Goal: Obtain resource: Download file/media

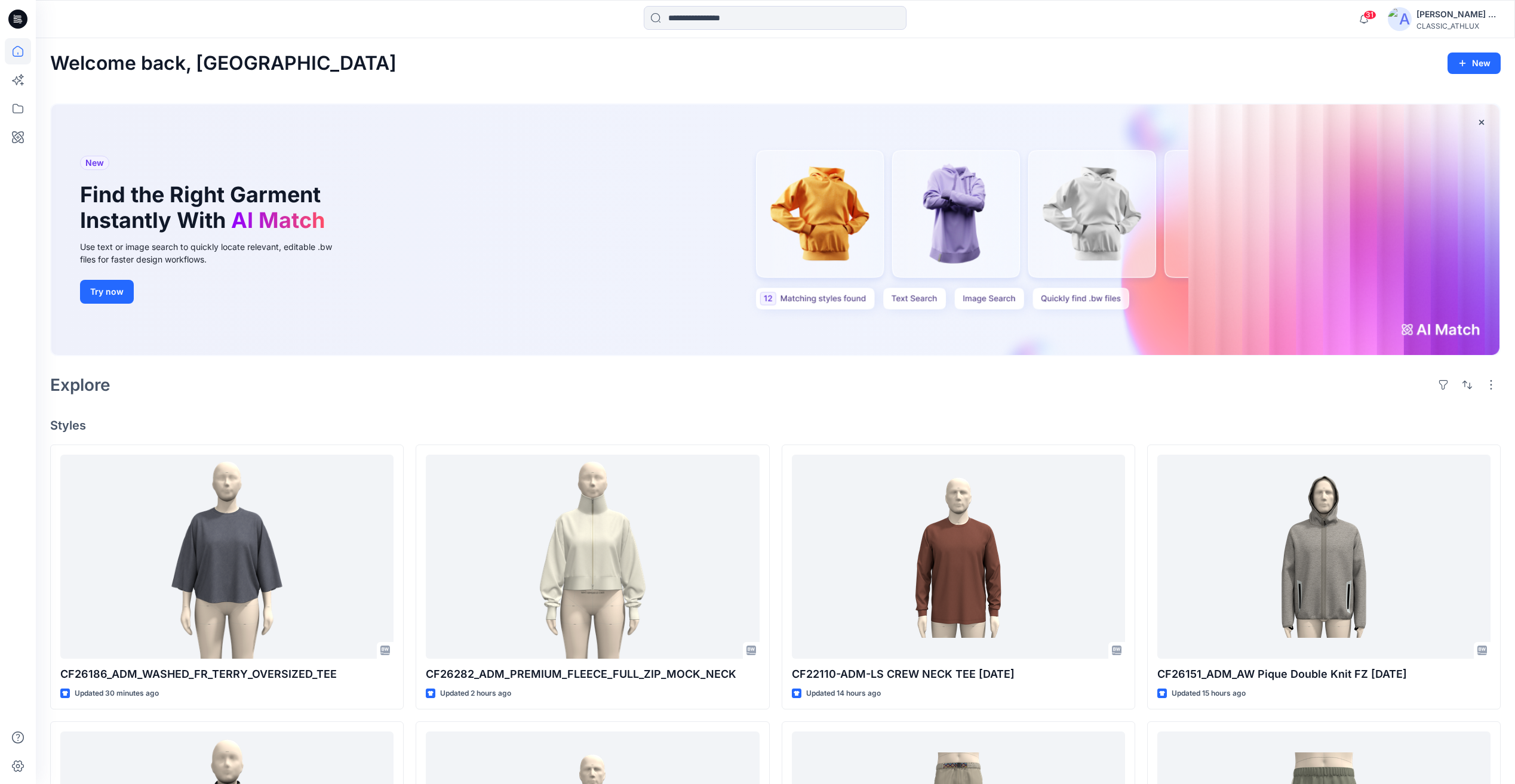
scroll to position [298, 0]
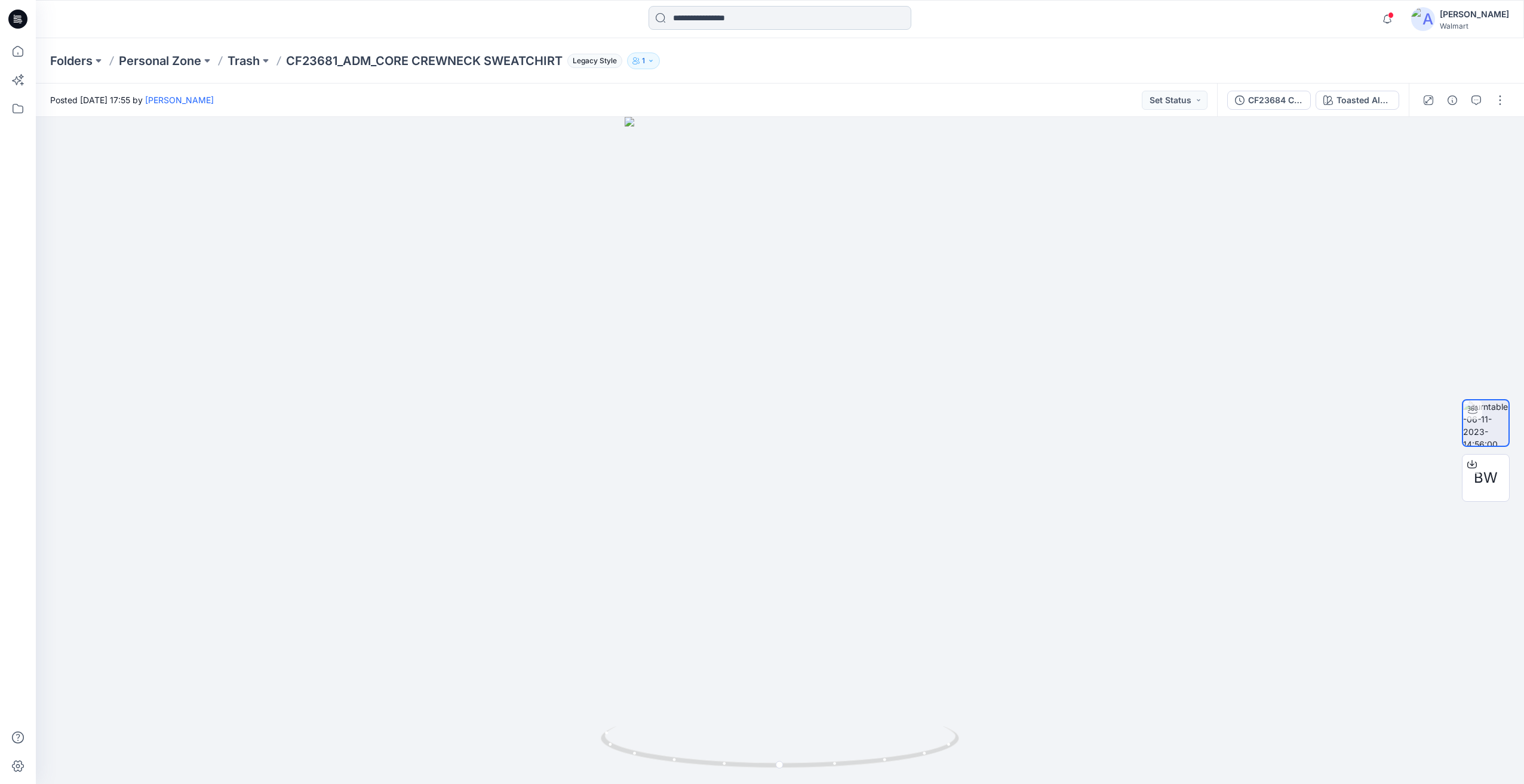
click at [715, 11] on input at bounding box center [779, 17] width 263 height 24
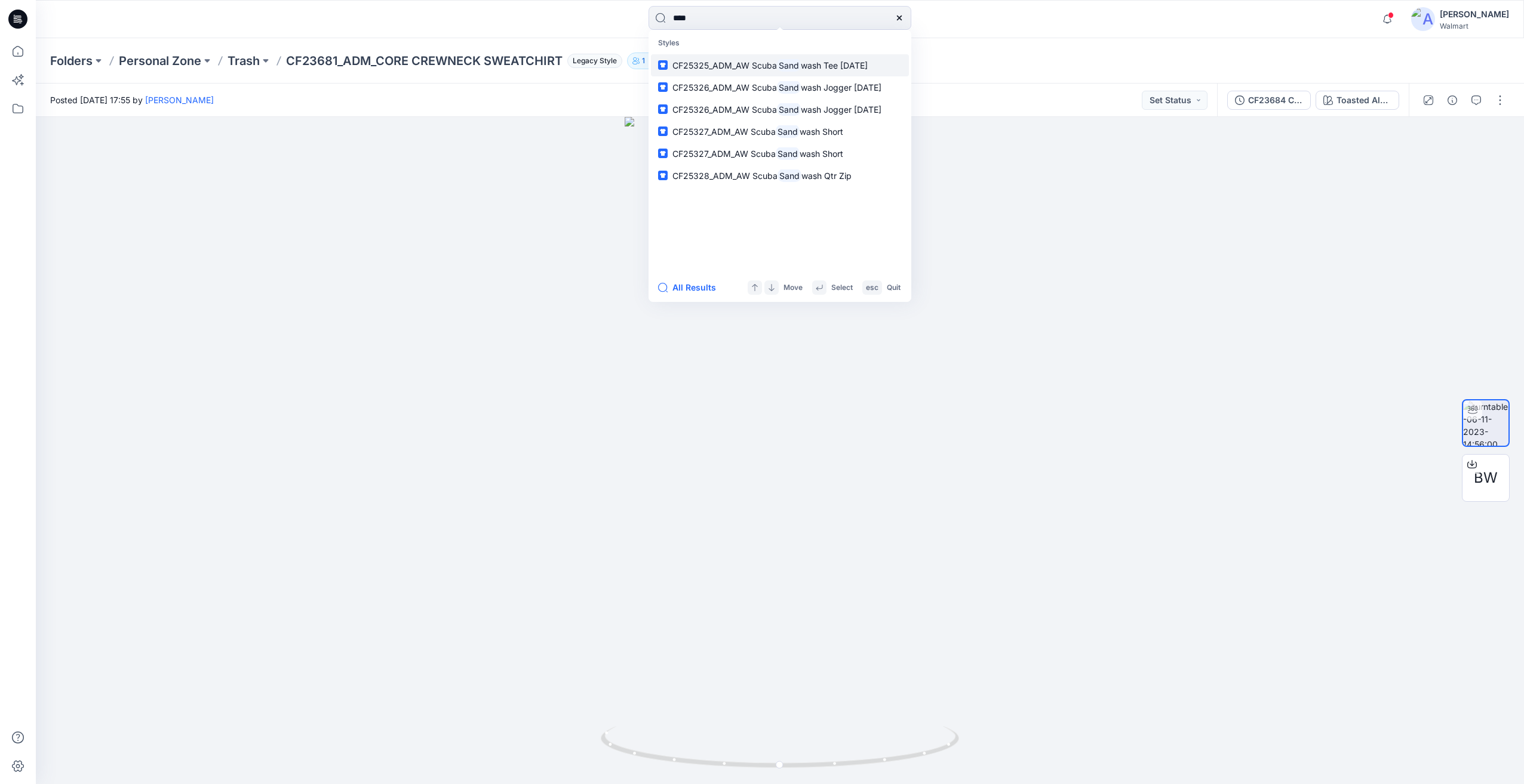
type input "****"
click at [807, 63] on span "wash Tee 30APR25" at bounding box center [834, 65] width 67 height 10
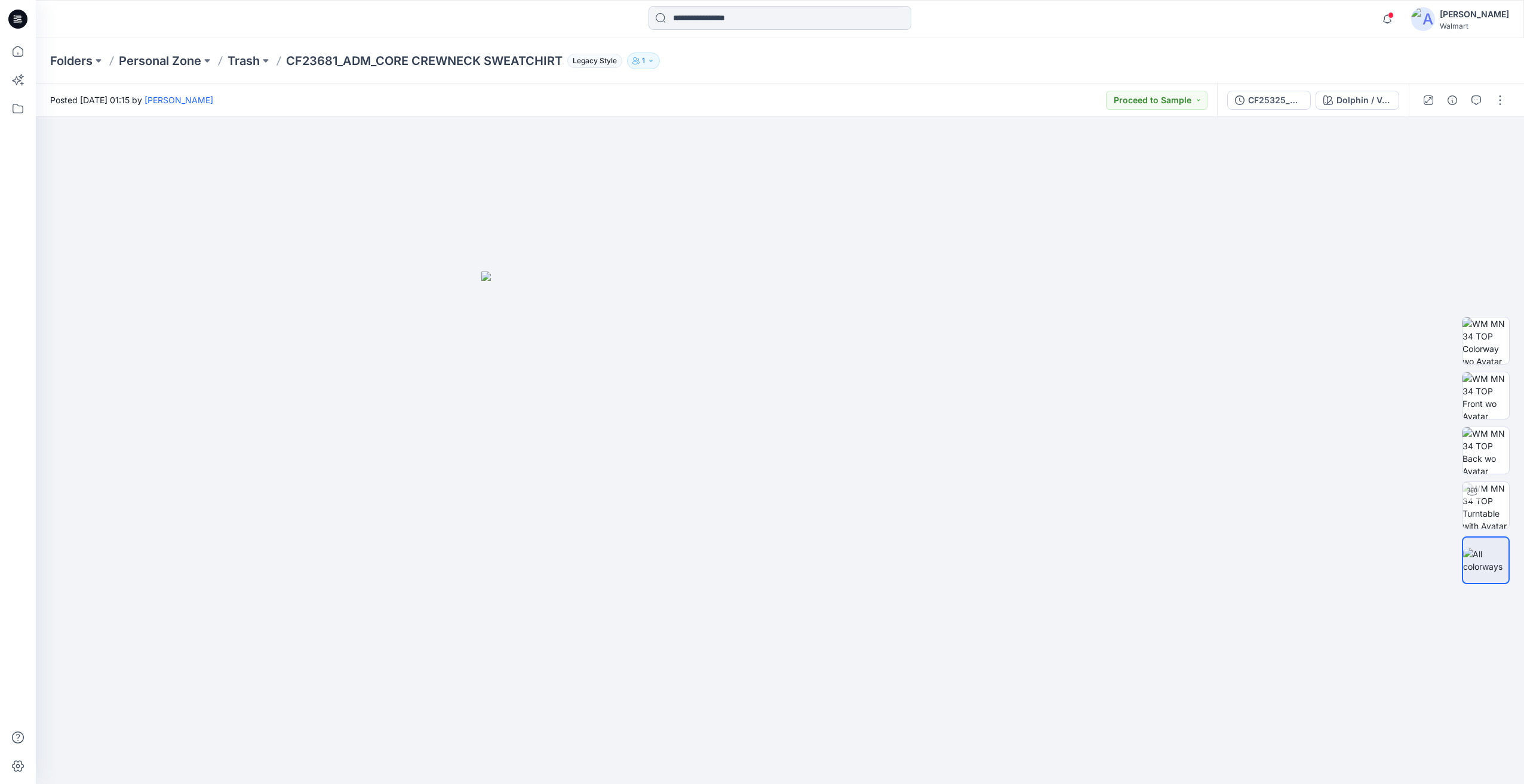
click at [800, 24] on input at bounding box center [779, 17] width 263 height 24
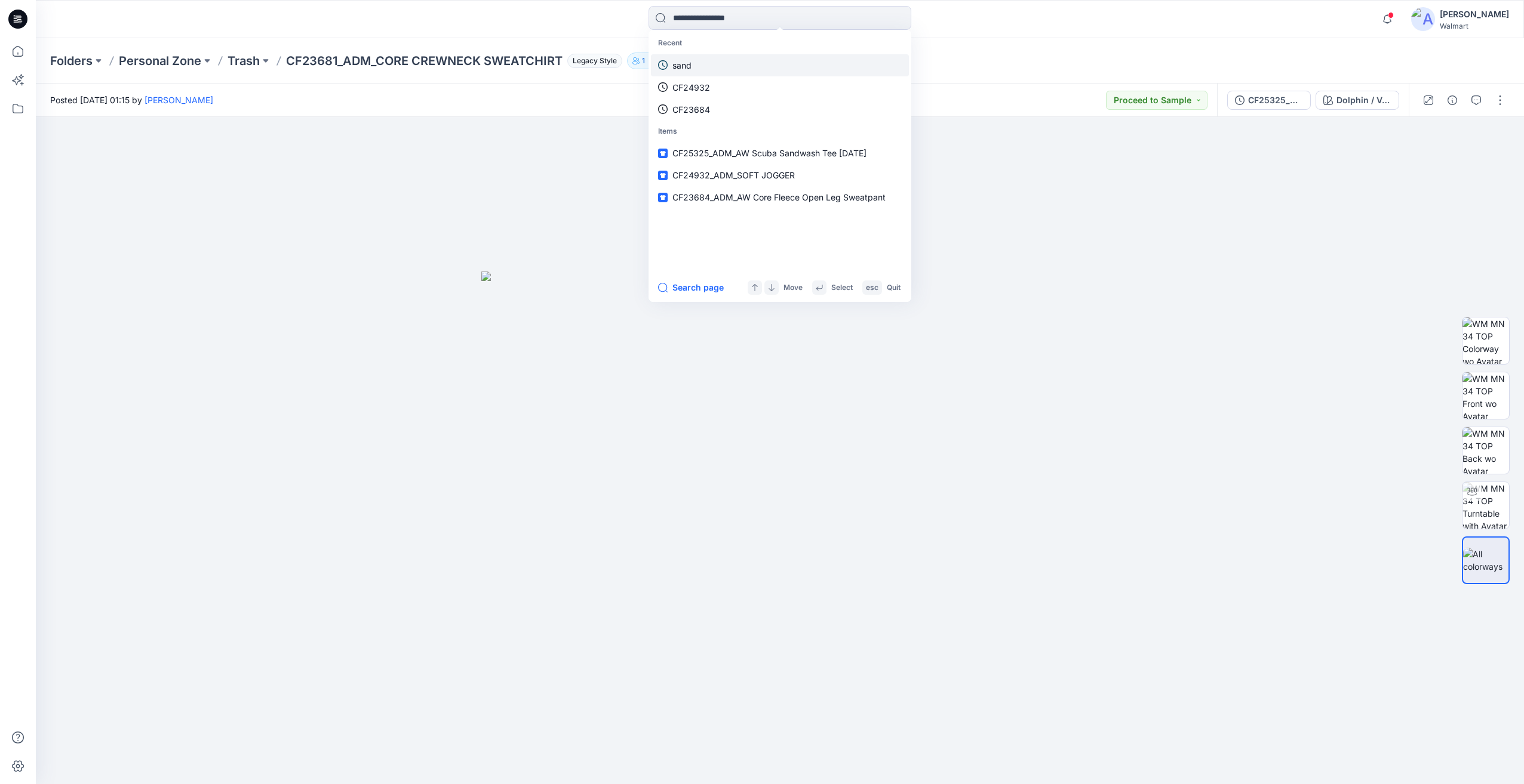
click at [711, 73] on link "sand" at bounding box center [779, 65] width 258 height 22
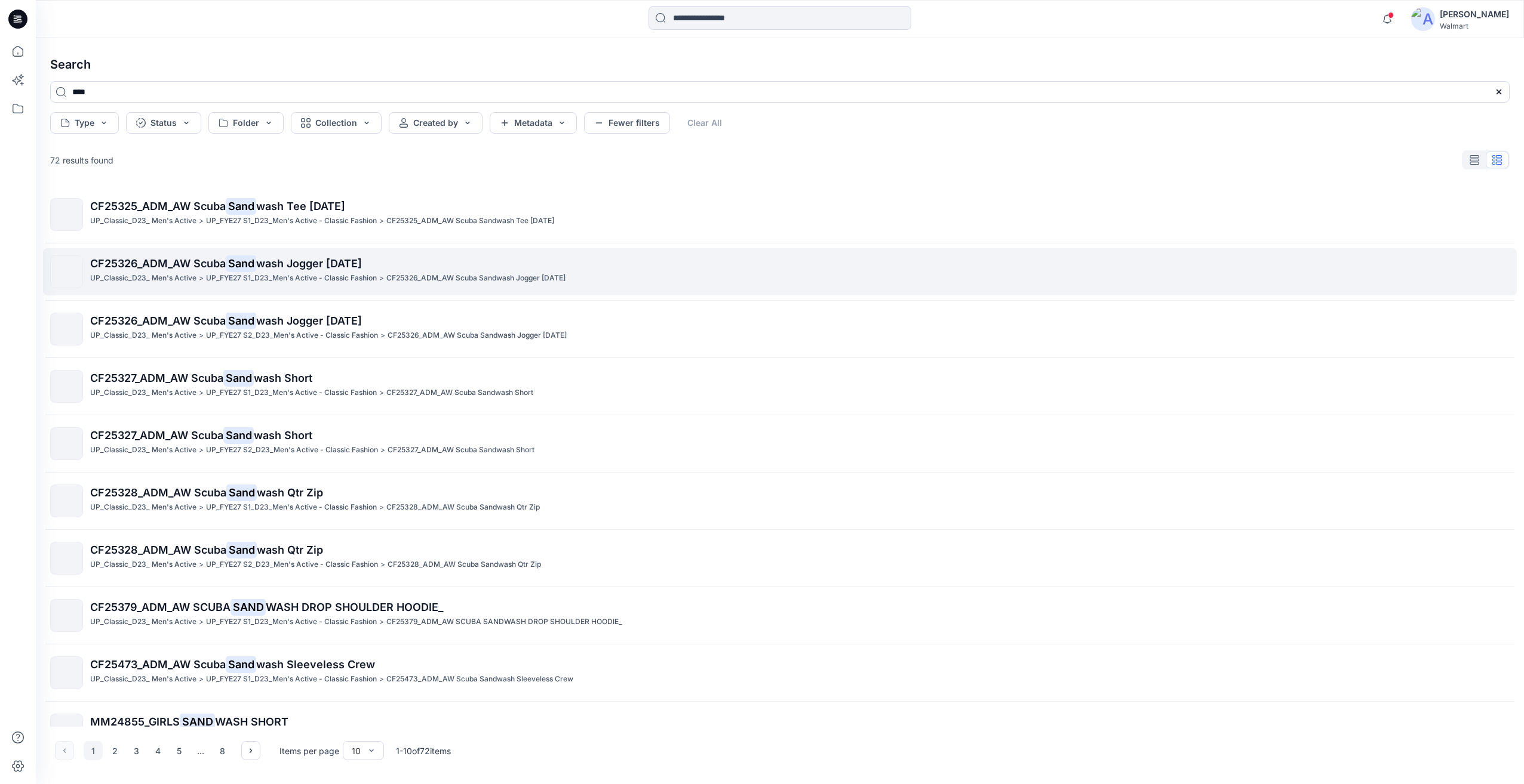
click at [423, 280] on p "CF25326_ADM_AW Scuba Sandwash Jogger 30APR25" at bounding box center [476, 278] width 179 height 12
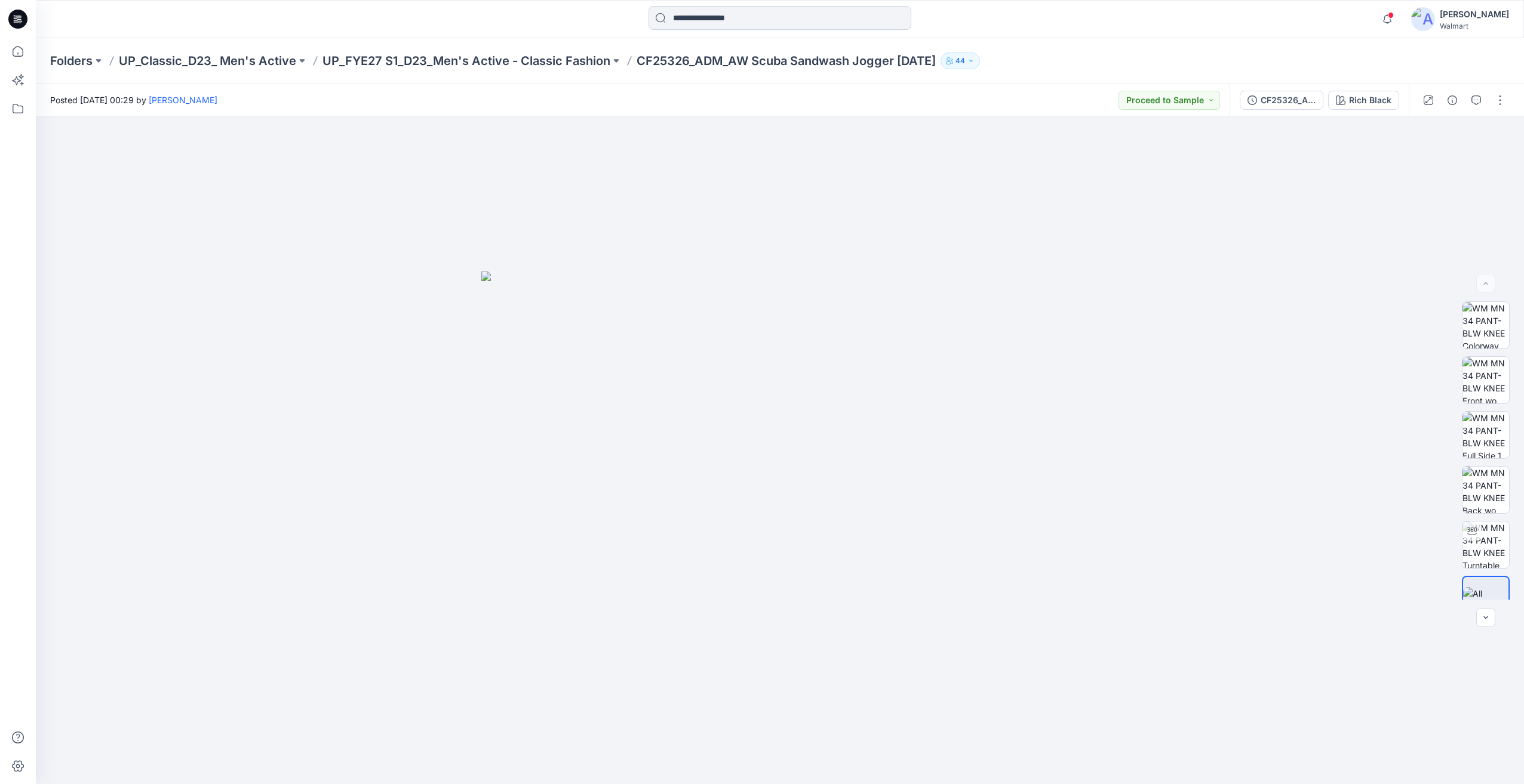
click at [704, 24] on input at bounding box center [779, 17] width 263 height 24
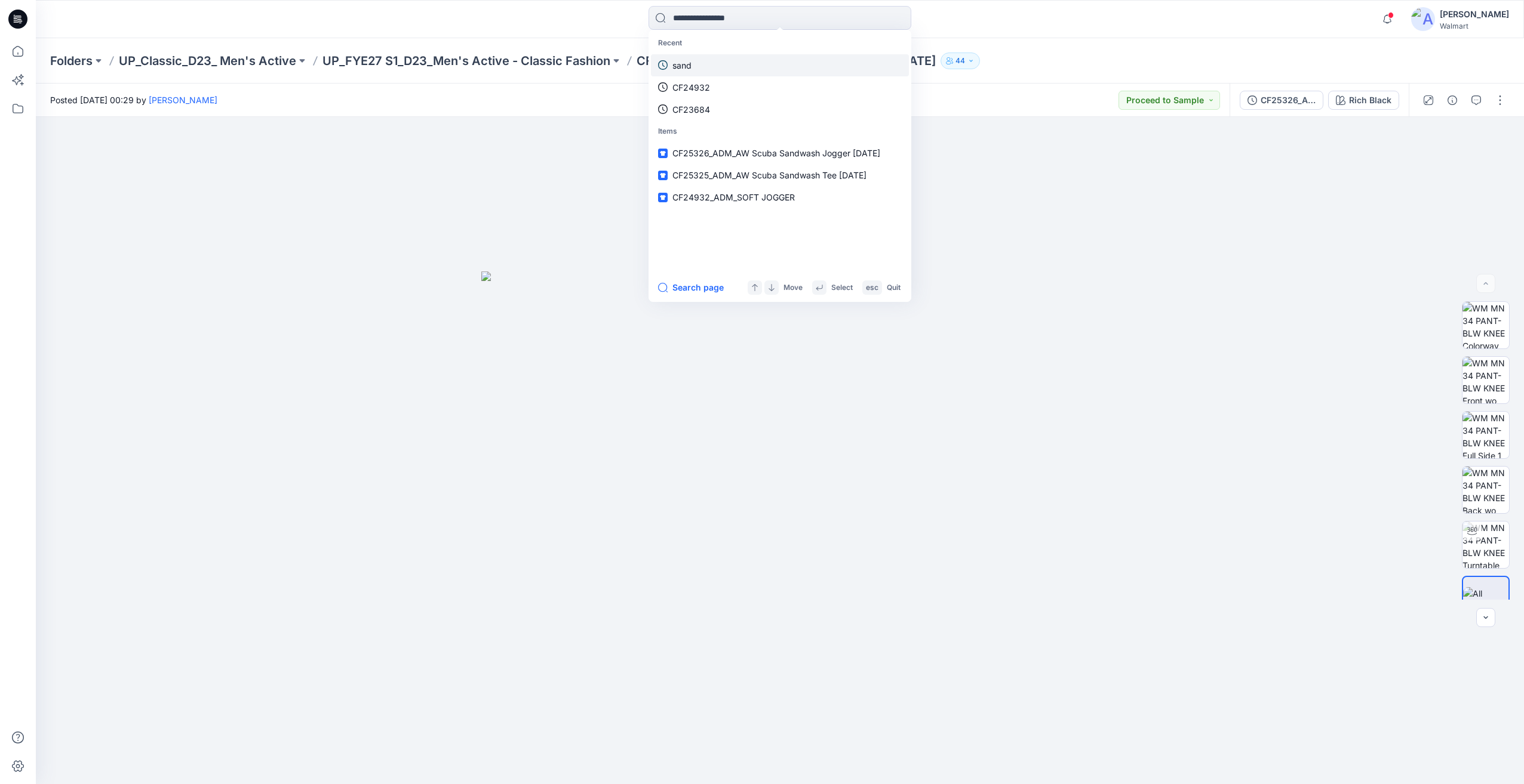
click at [701, 64] on link "sand" at bounding box center [779, 65] width 258 height 22
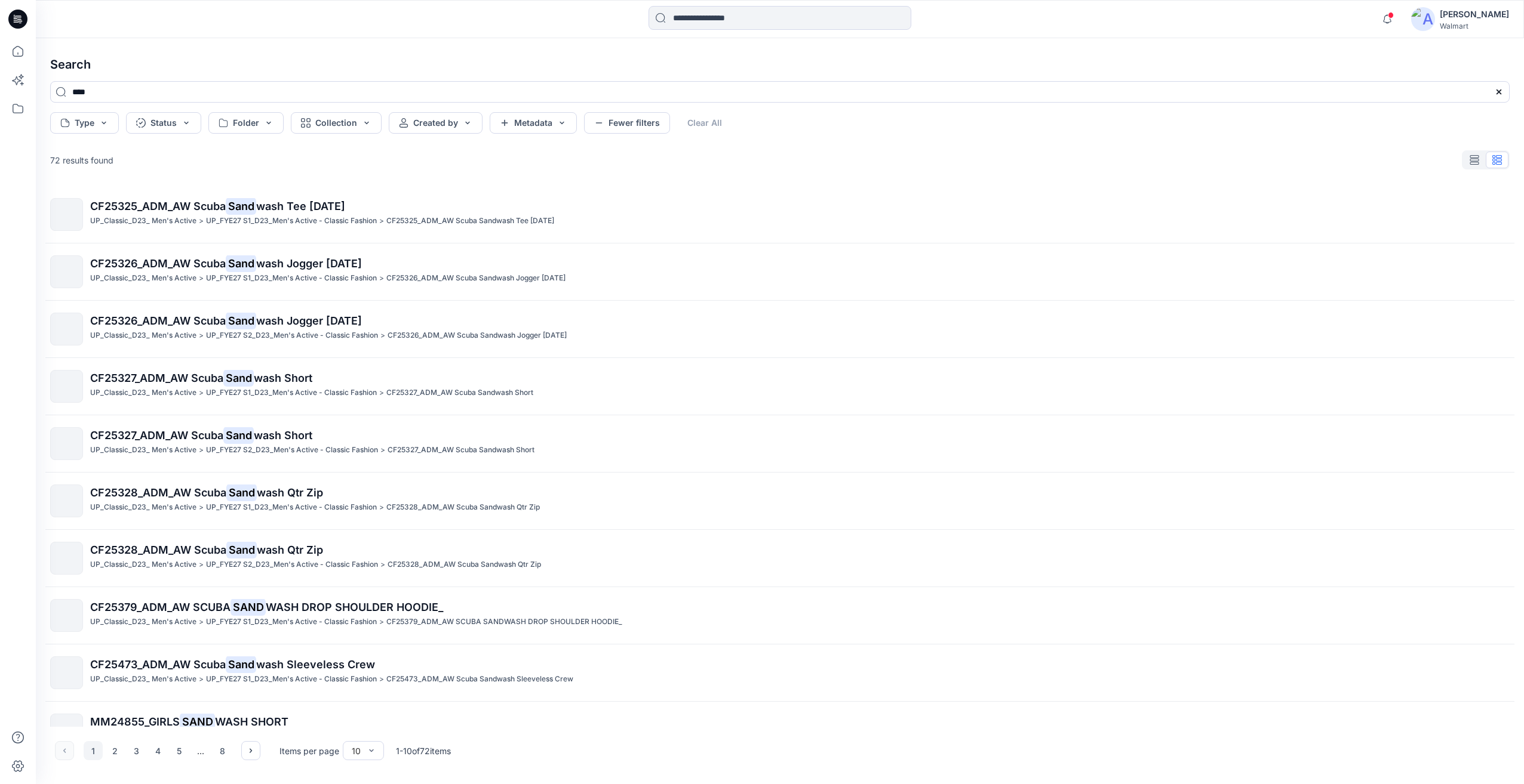
click at [360, 355] on div "CF25325_ADM_AW Scuba Sand wash Tee 30APR25 UP_Classic_D23_ Men's Active > UP_FY…" at bounding box center [779, 456] width 1478 height 541
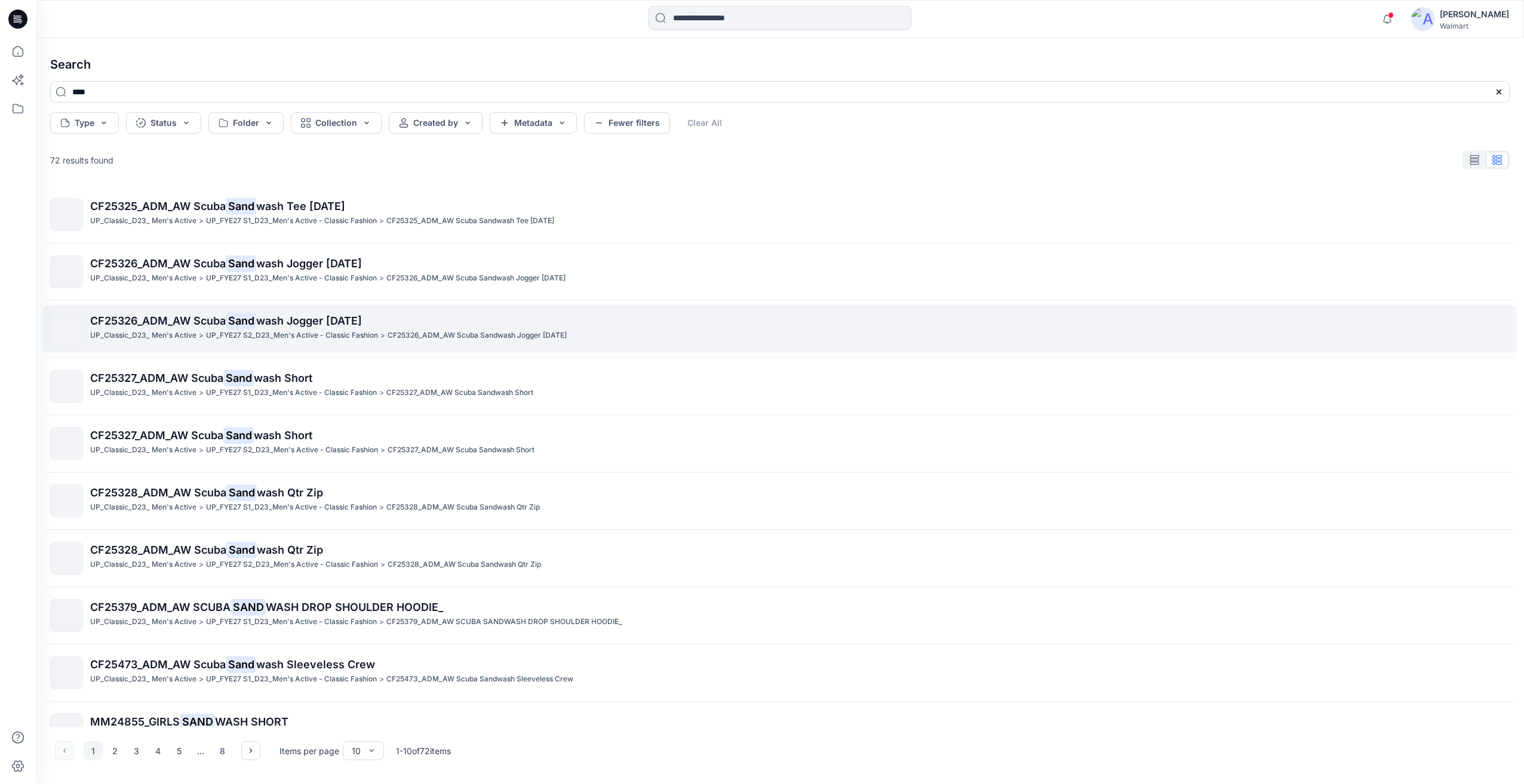
click at [375, 332] on p "UP_FYE27 S2_D23_Men's Active - Classic Fashion" at bounding box center [291, 335] width 172 height 12
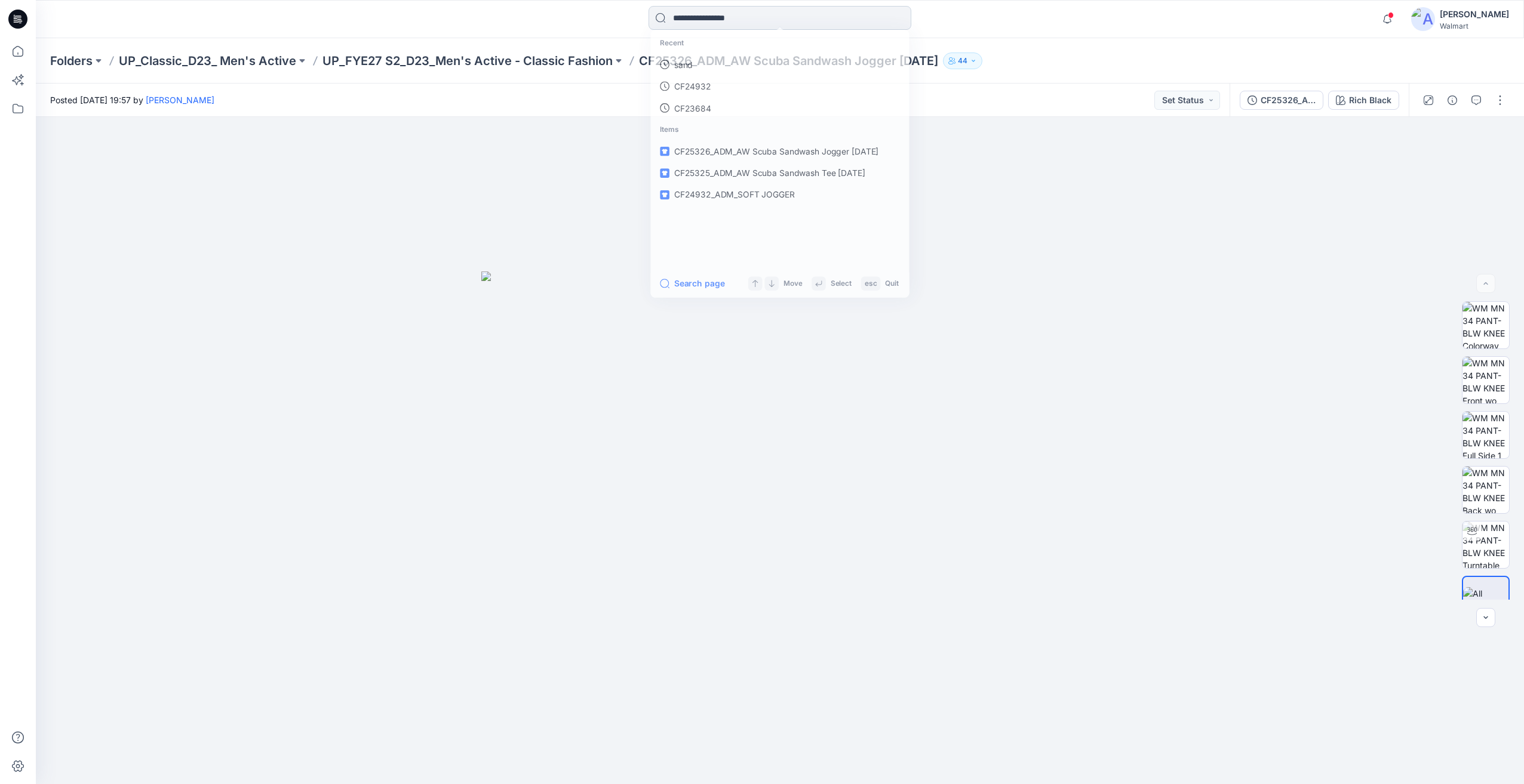
click at [668, 15] on input at bounding box center [779, 17] width 263 height 24
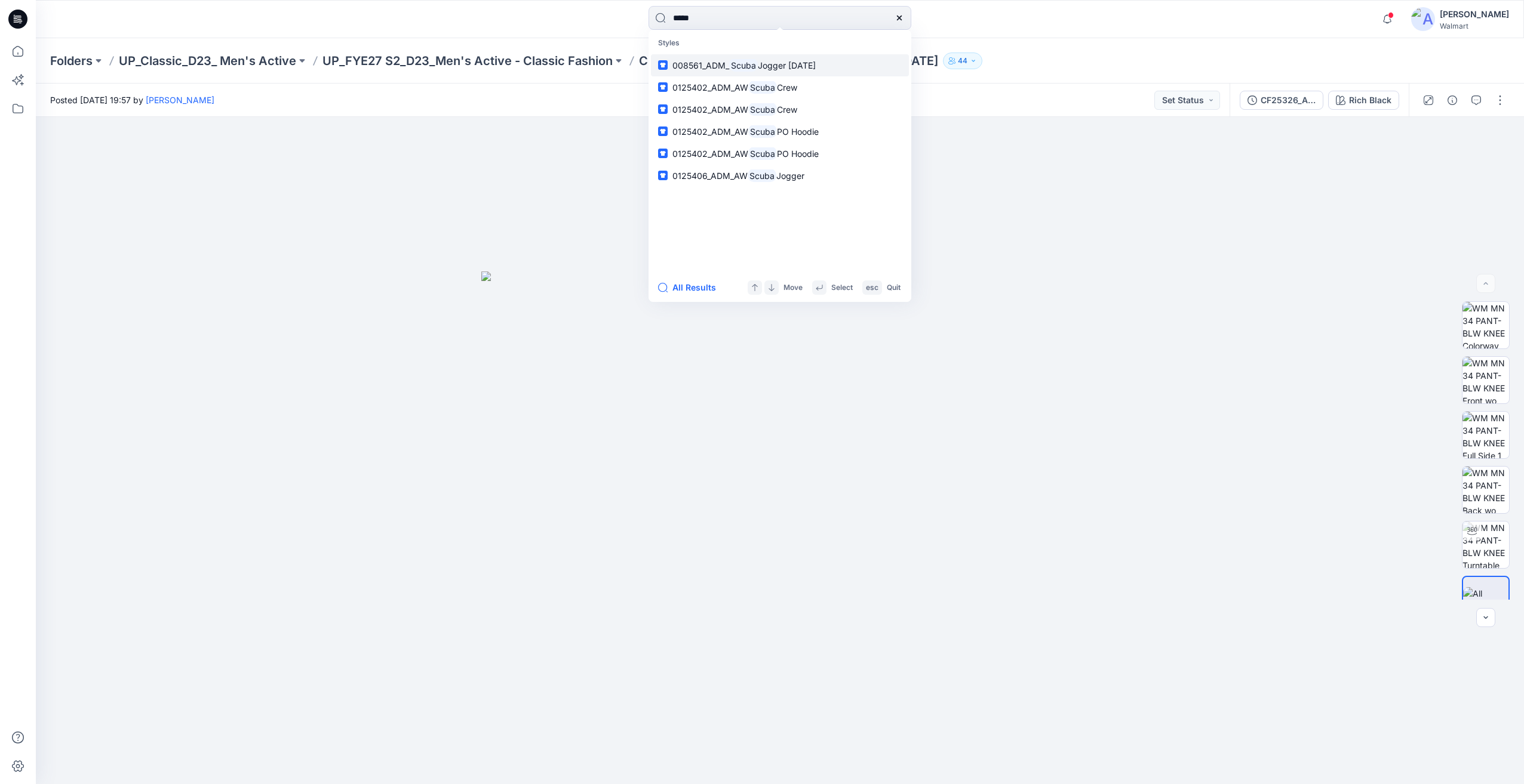
type input "*****"
click at [762, 75] on link "008561_ADM_ Scuba Jogger 19SEP24" at bounding box center [779, 65] width 258 height 22
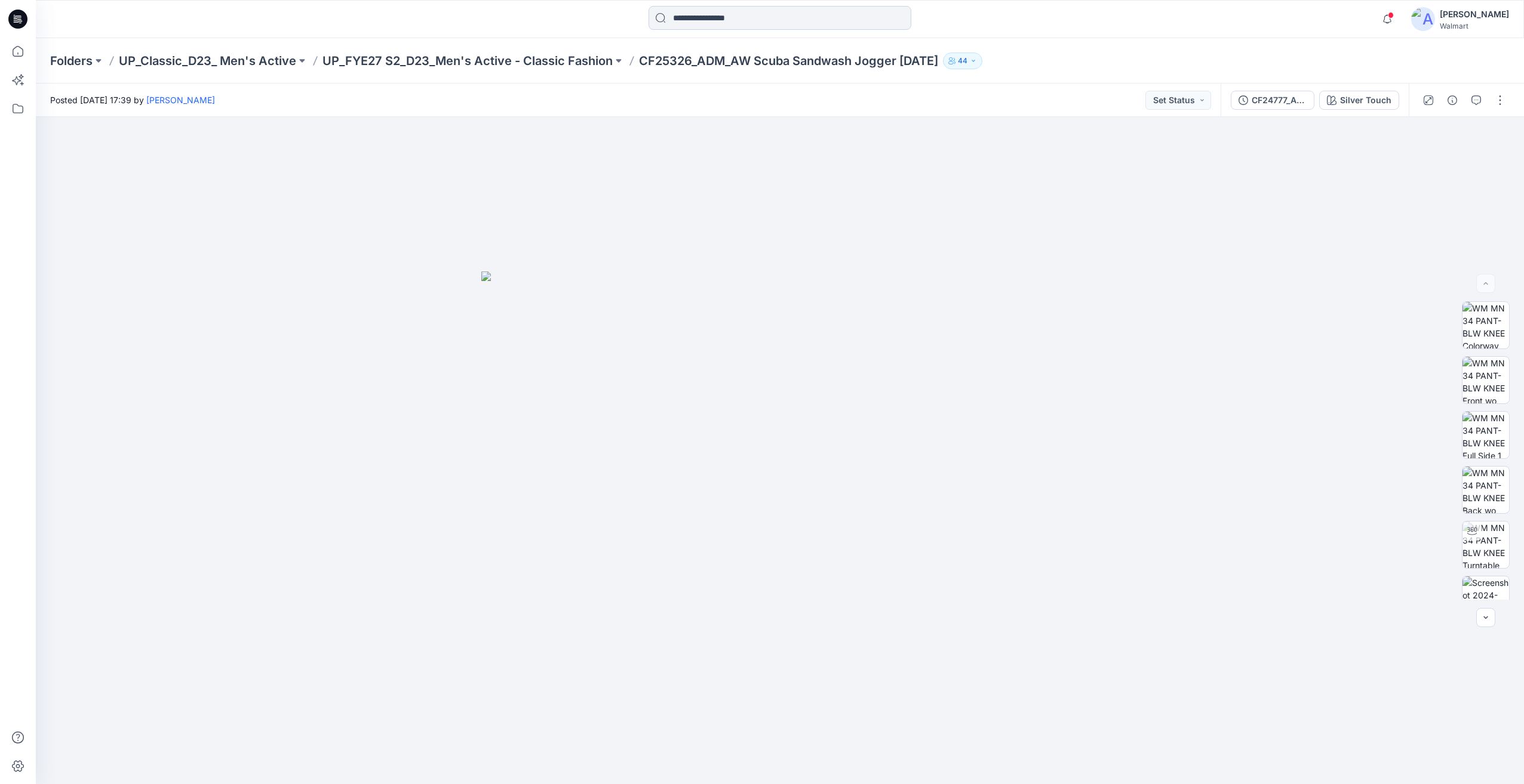
click at [749, 17] on input at bounding box center [779, 17] width 263 height 24
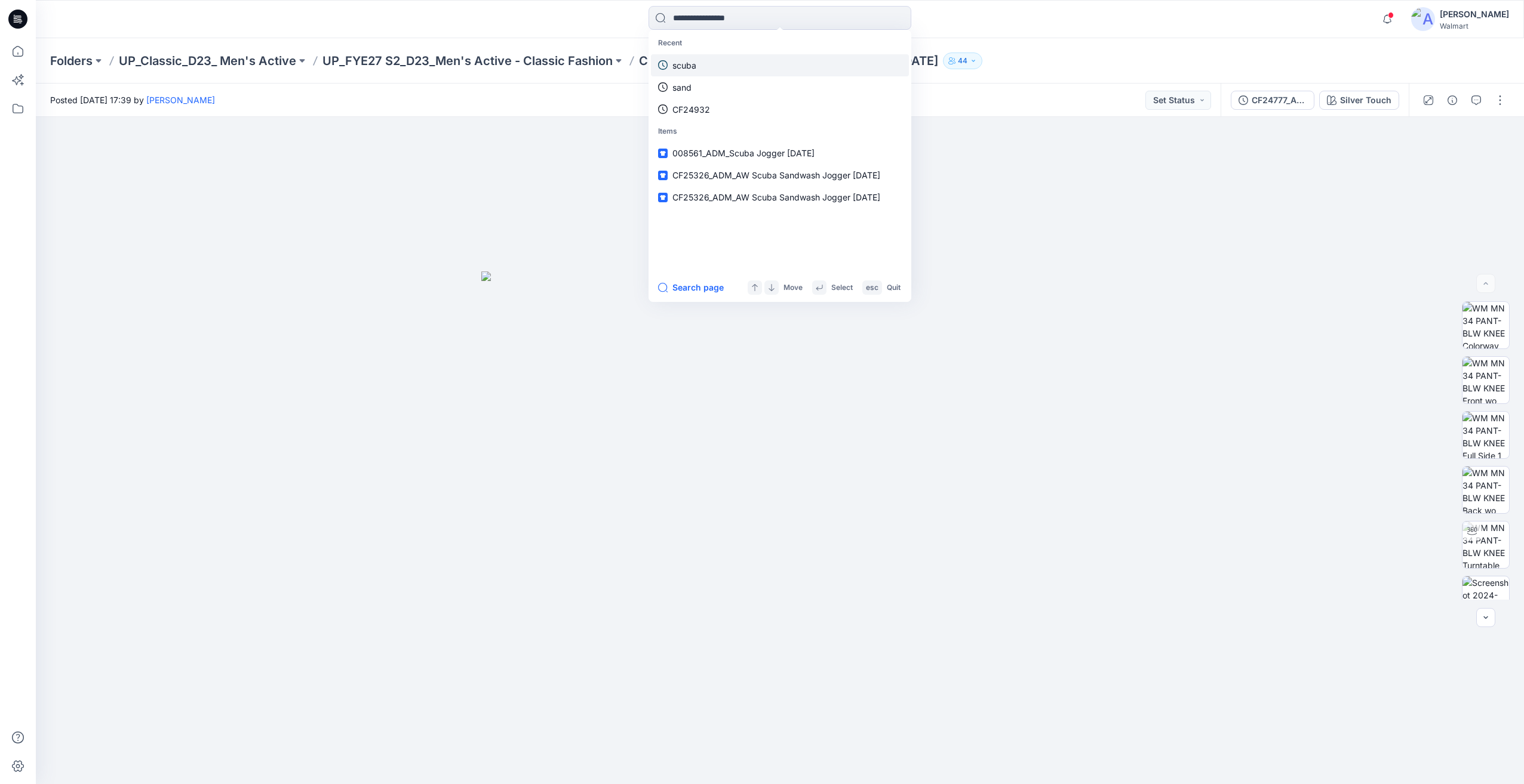
click at [708, 67] on link "scuba" at bounding box center [779, 65] width 258 height 22
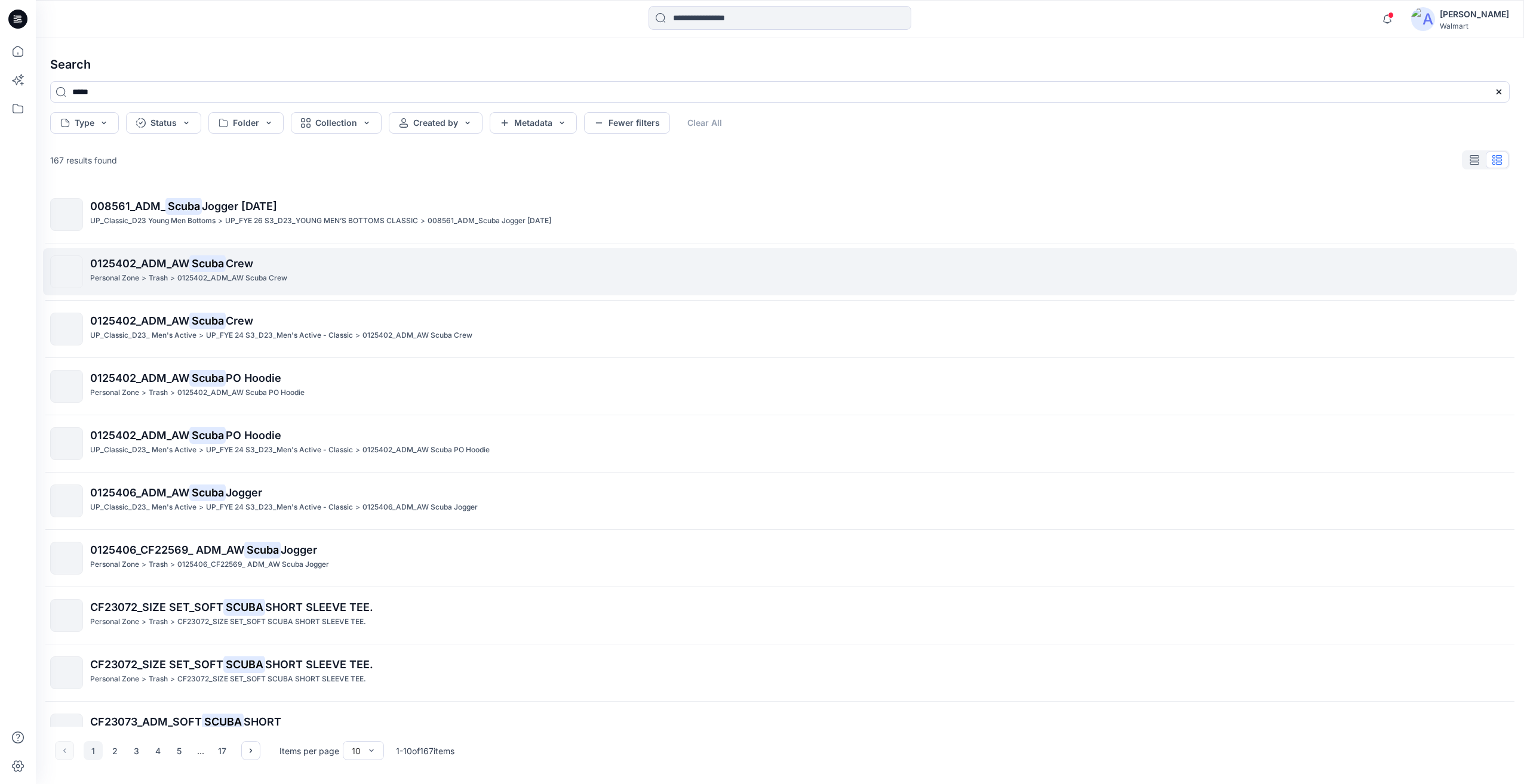
click at [378, 279] on div "Personal Zone > Trash > 0125402_ADM_AW Scuba Crew" at bounding box center [800, 278] width 1419 height 12
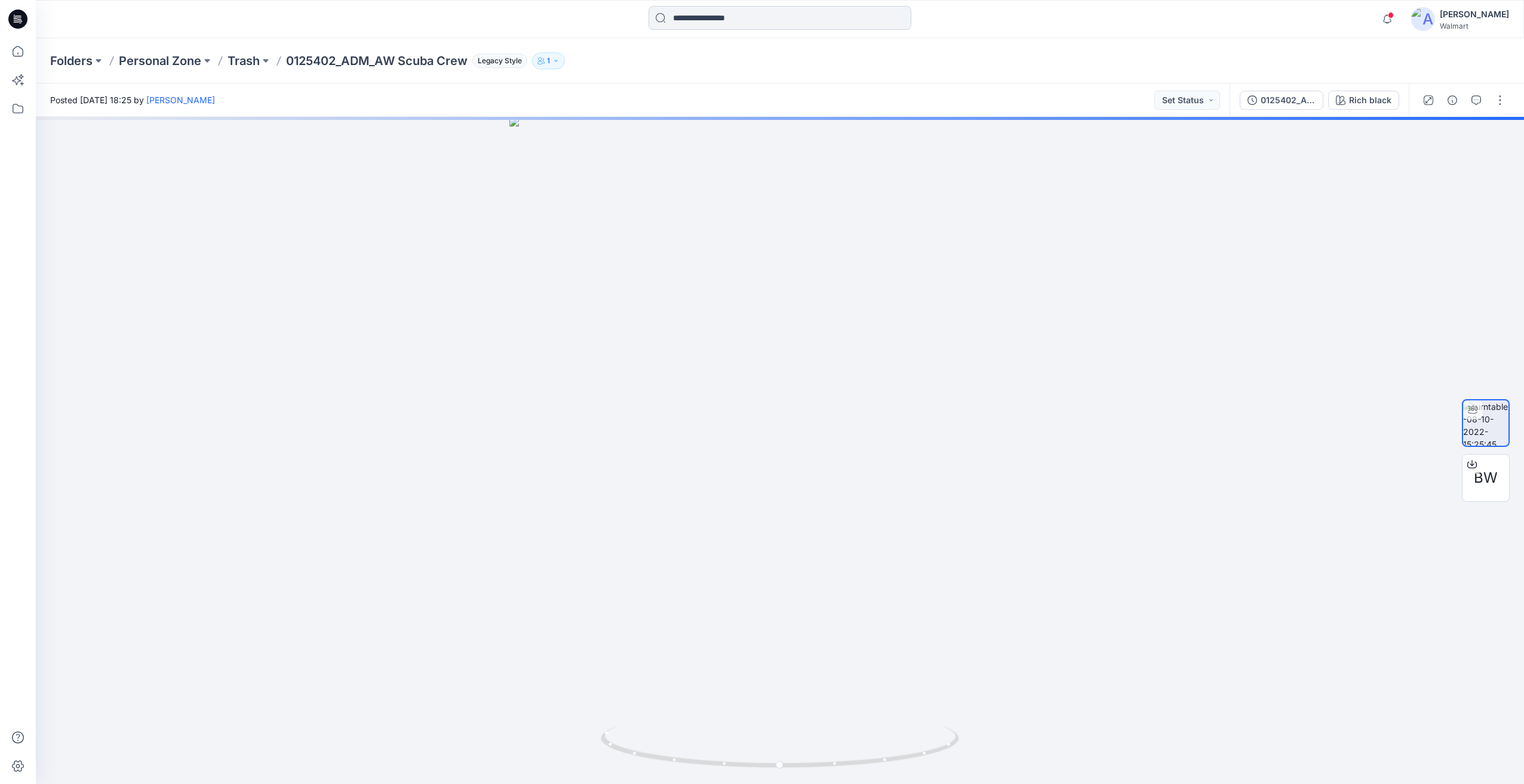
click at [752, 17] on input at bounding box center [779, 17] width 263 height 24
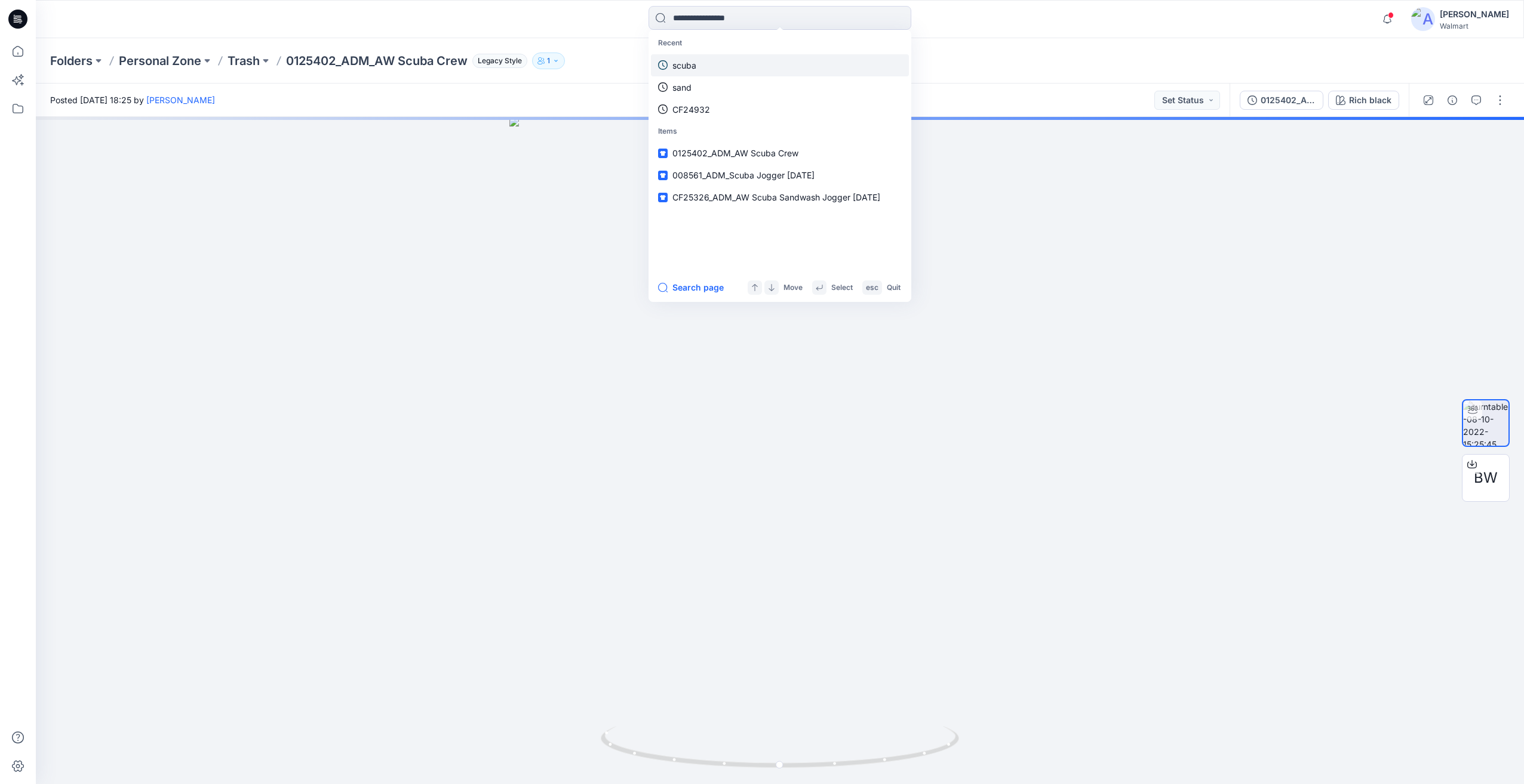
click at [710, 59] on link "scuba" at bounding box center [779, 65] width 258 height 22
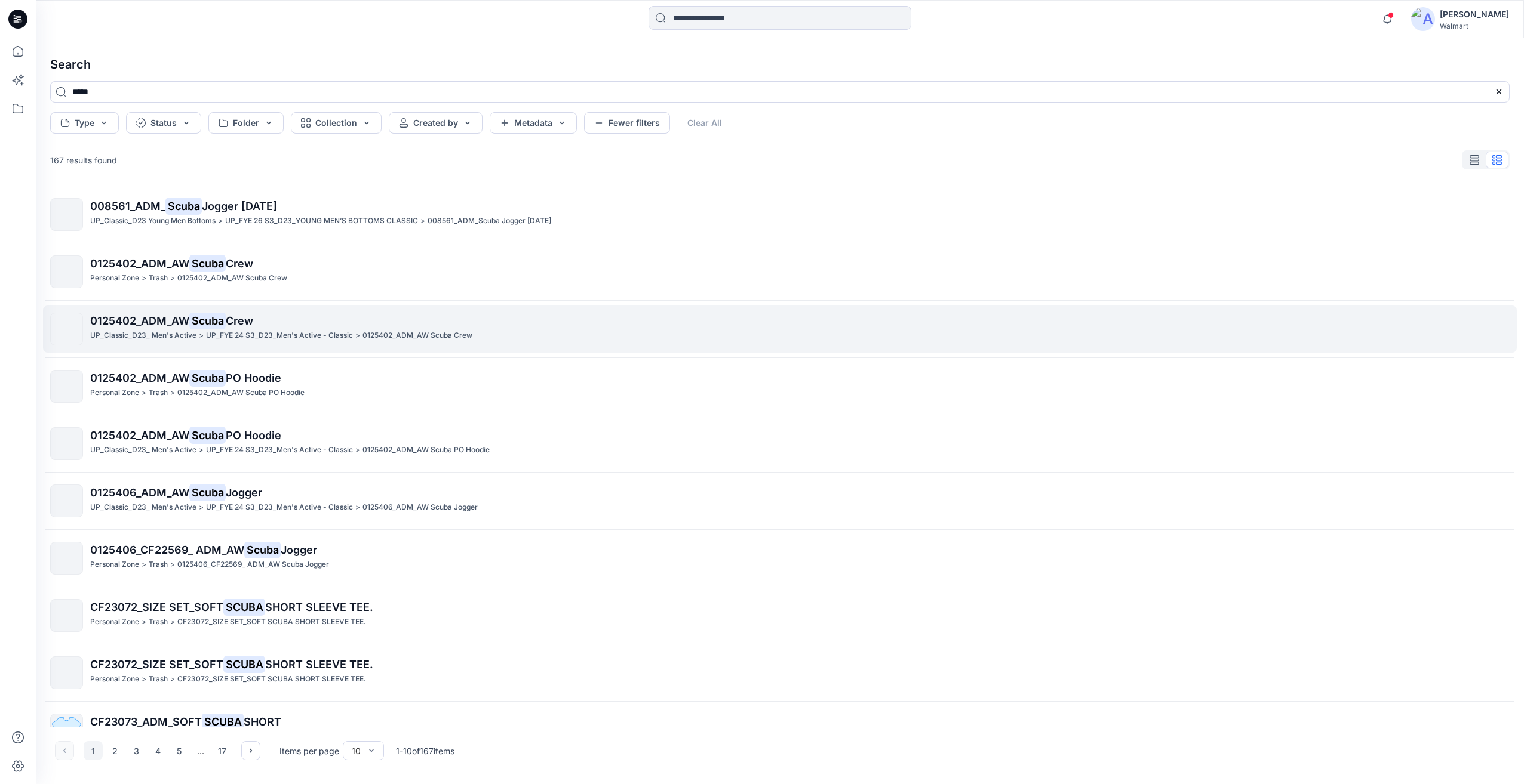
scroll to position [33, 0]
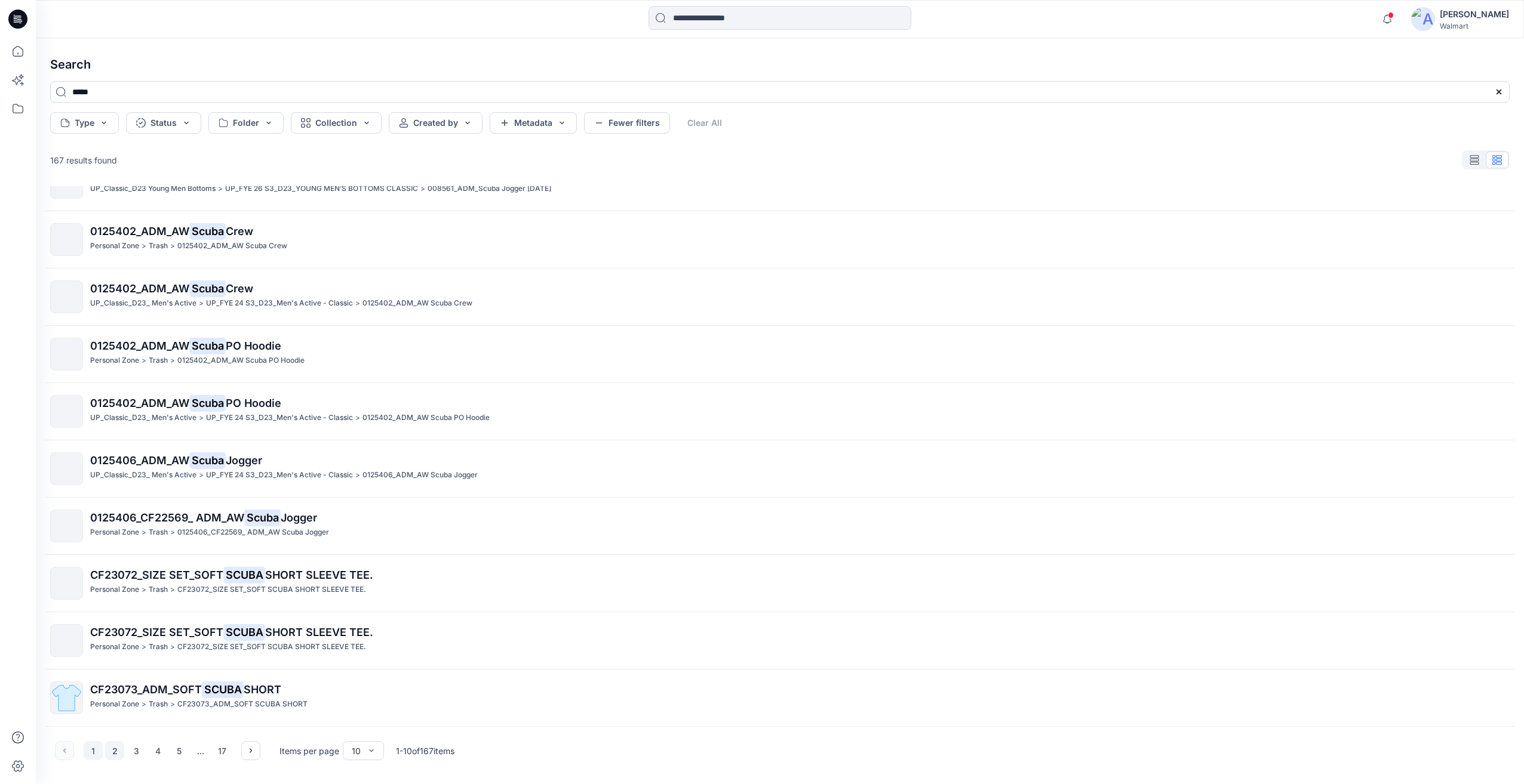
click at [122, 751] on button "2" at bounding box center [114, 751] width 19 height 19
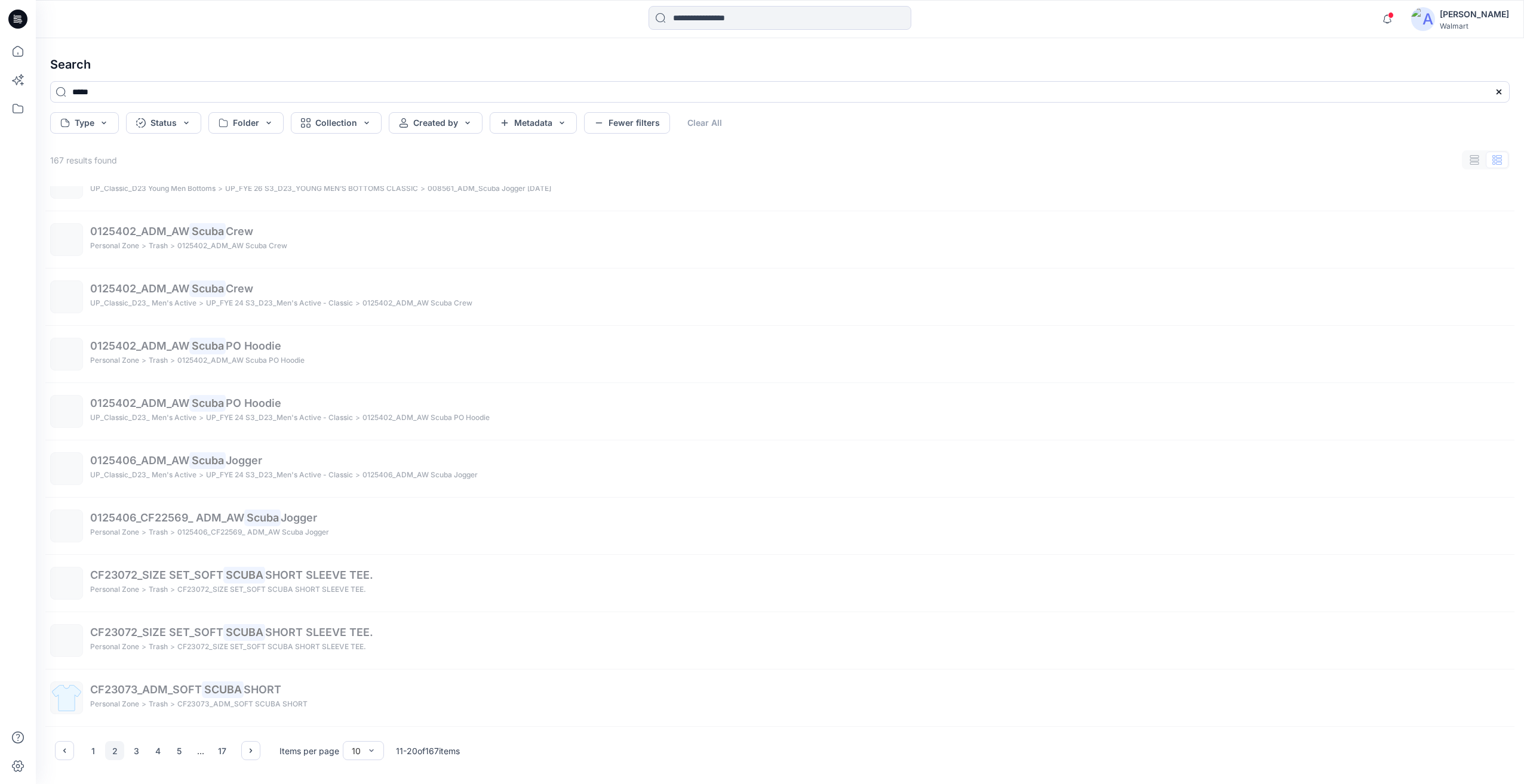
scroll to position [0, 0]
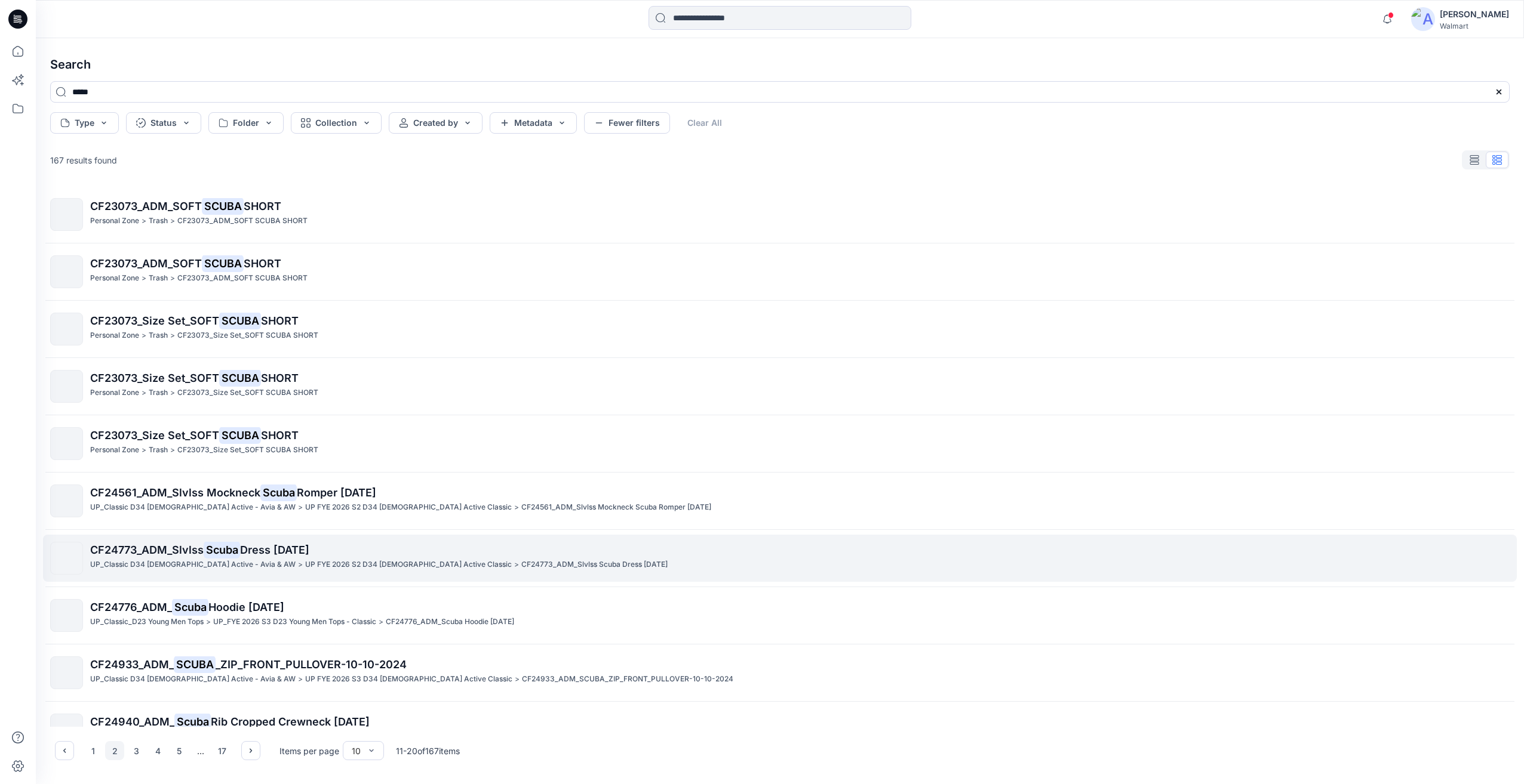
click at [156, 552] on span "CF24773_ADM_Slvlss" at bounding box center [146, 550] width 113 height 12
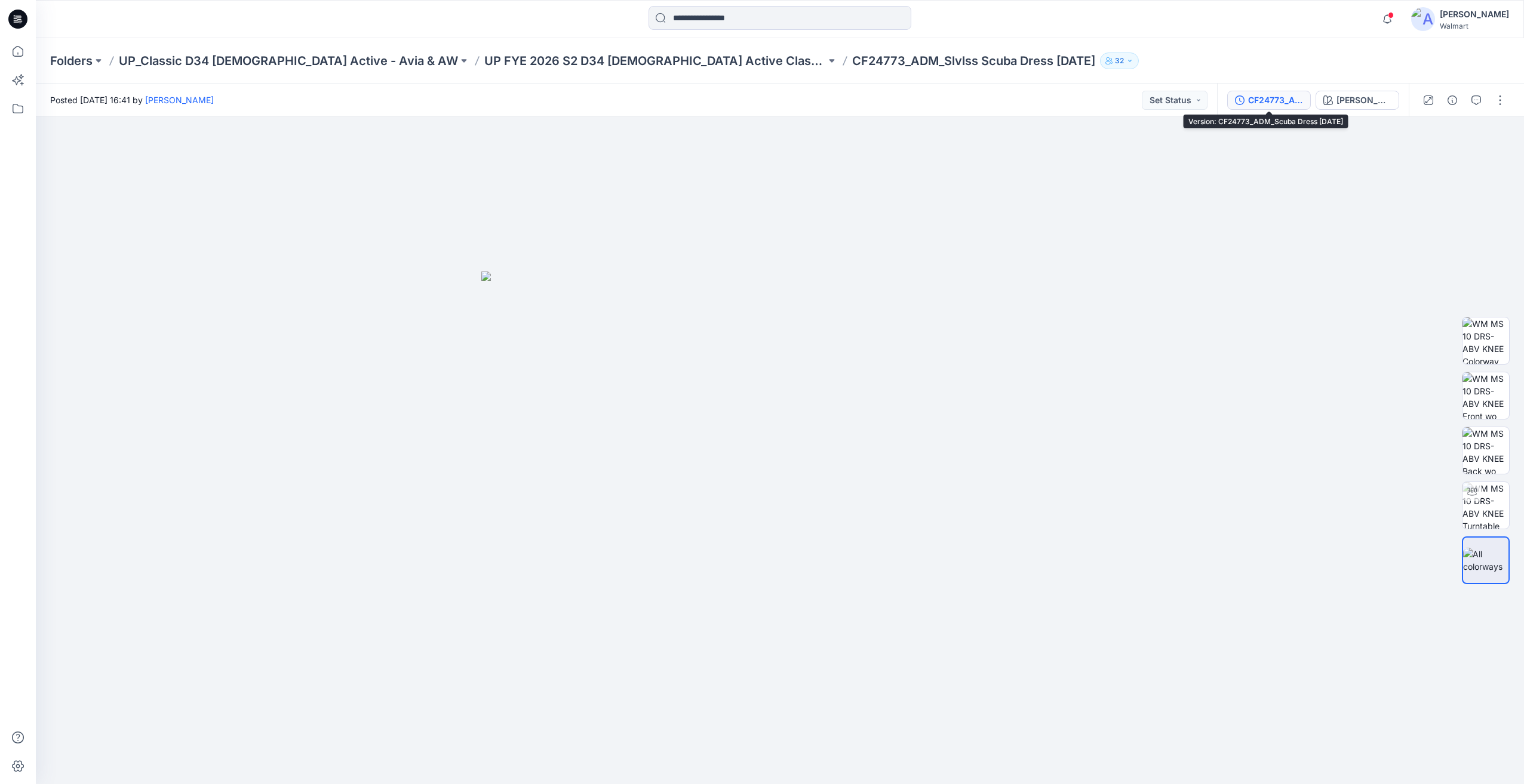
click at [1283, 107] on div "CF24773_ADM_Scuba Dress 17AUG24" at bounding box center [1276, 100] width 55 height 13
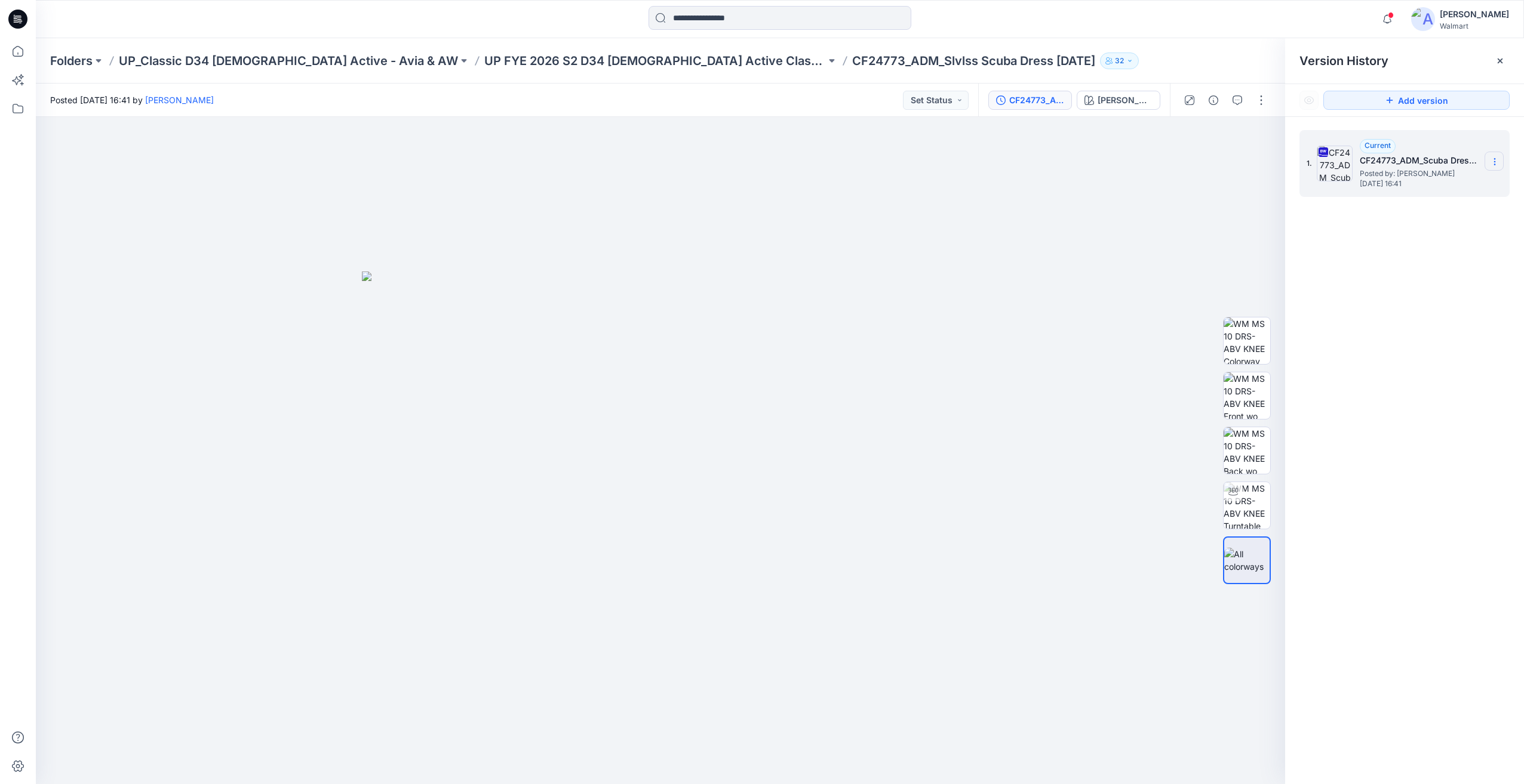
click at [1496, 166] on icon at bounding box center [1495, 162] width 10 height 10
click at [1465, 188] on span "Download Source BW File" at bounding box center [1434, 185] width 100 height 15
click at [721, 26] on input at bounding box center [779, 17] width 263 height 24
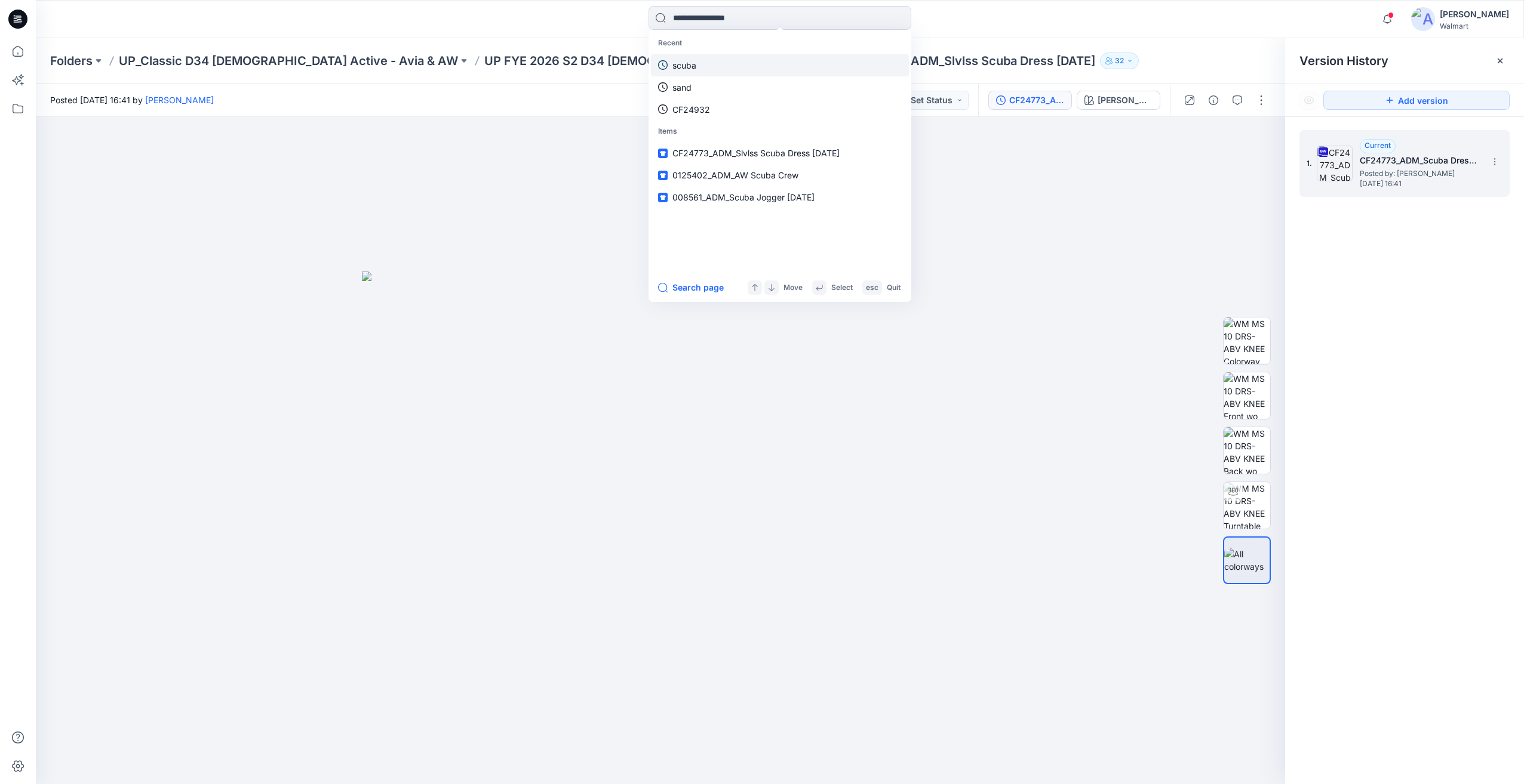
click at [717, 71] on link "scuba" at bounding box center [779, 65] width 258 height 22
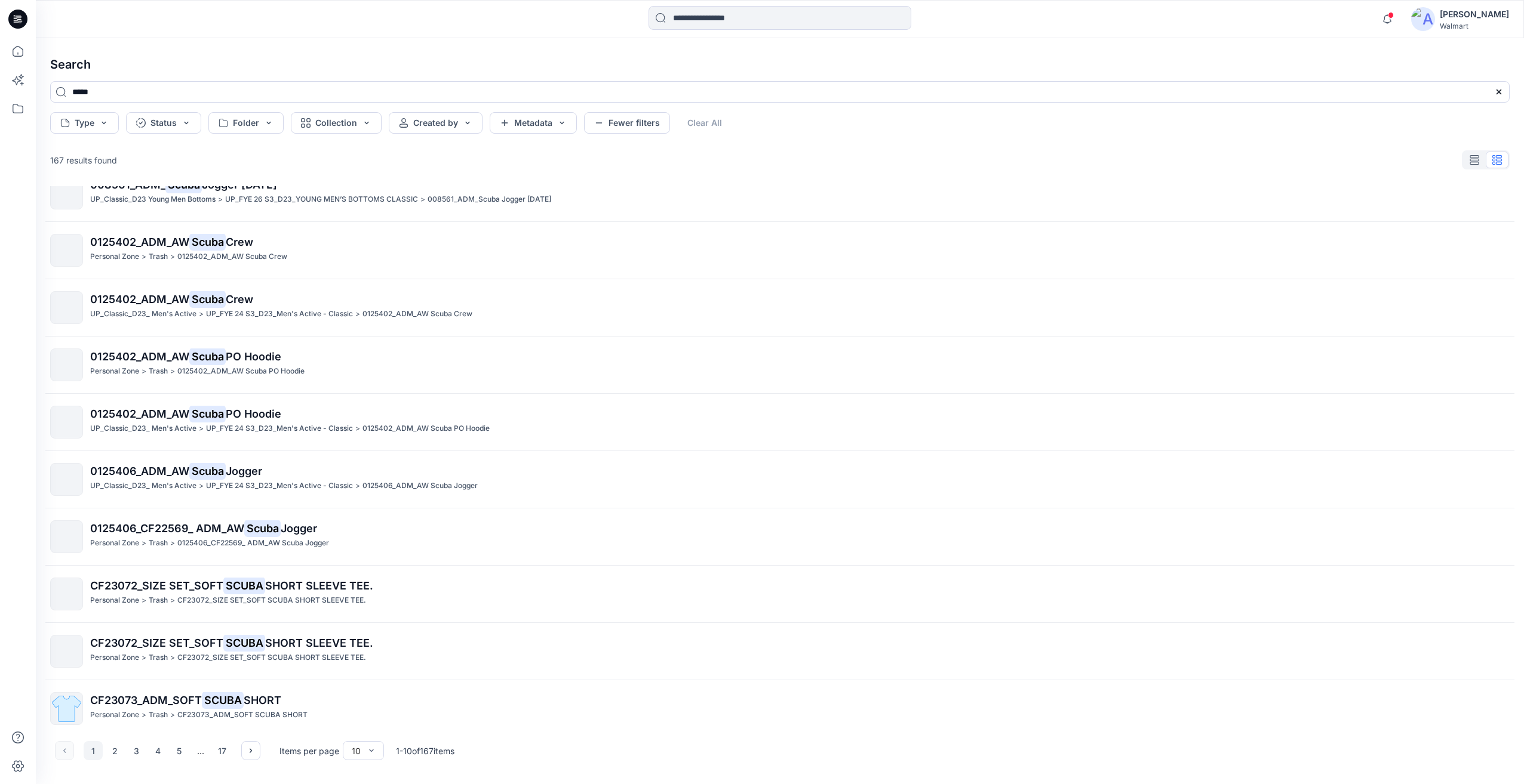
scroll to position [33, 0]
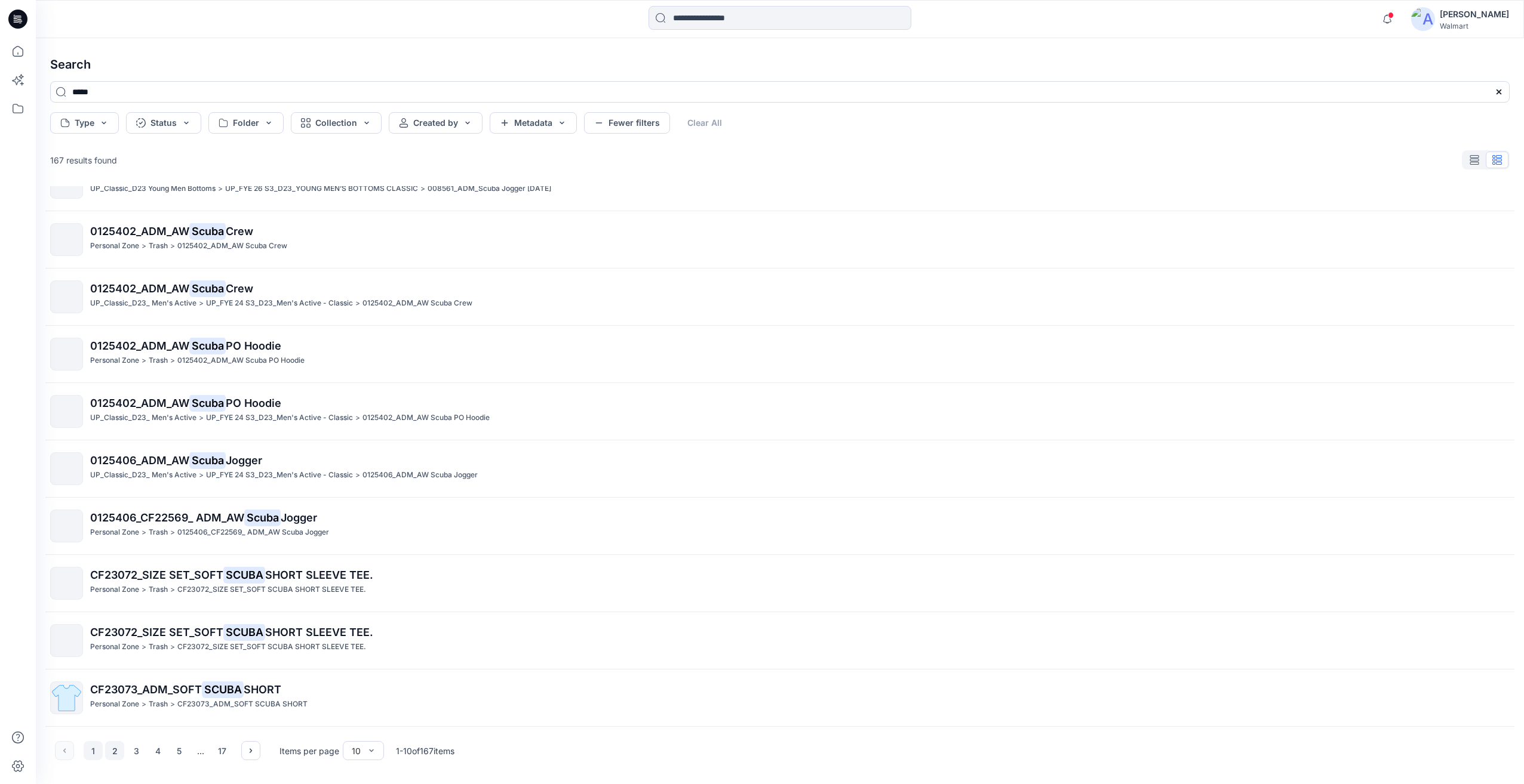
click at [111, 751] on button "2" at bounding box center [114, 751] width 19 height 19
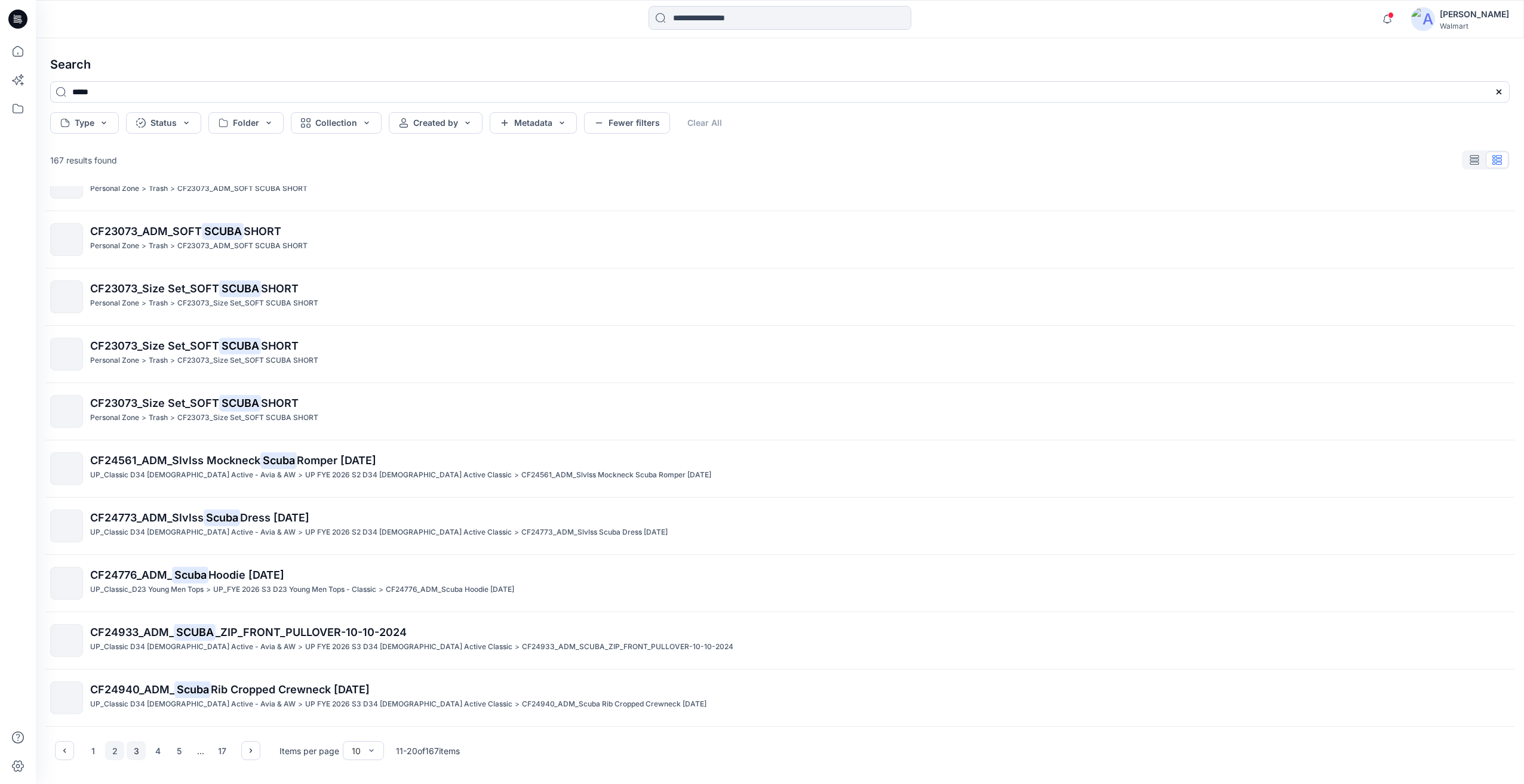
drag, startPoint x: 135, startPoint y: 751, endPoint x: 204, endPoint y: 654, distance: 119.0
click at [135, 751] on button "3" at bounding box center [136, 751] width 19 height 19
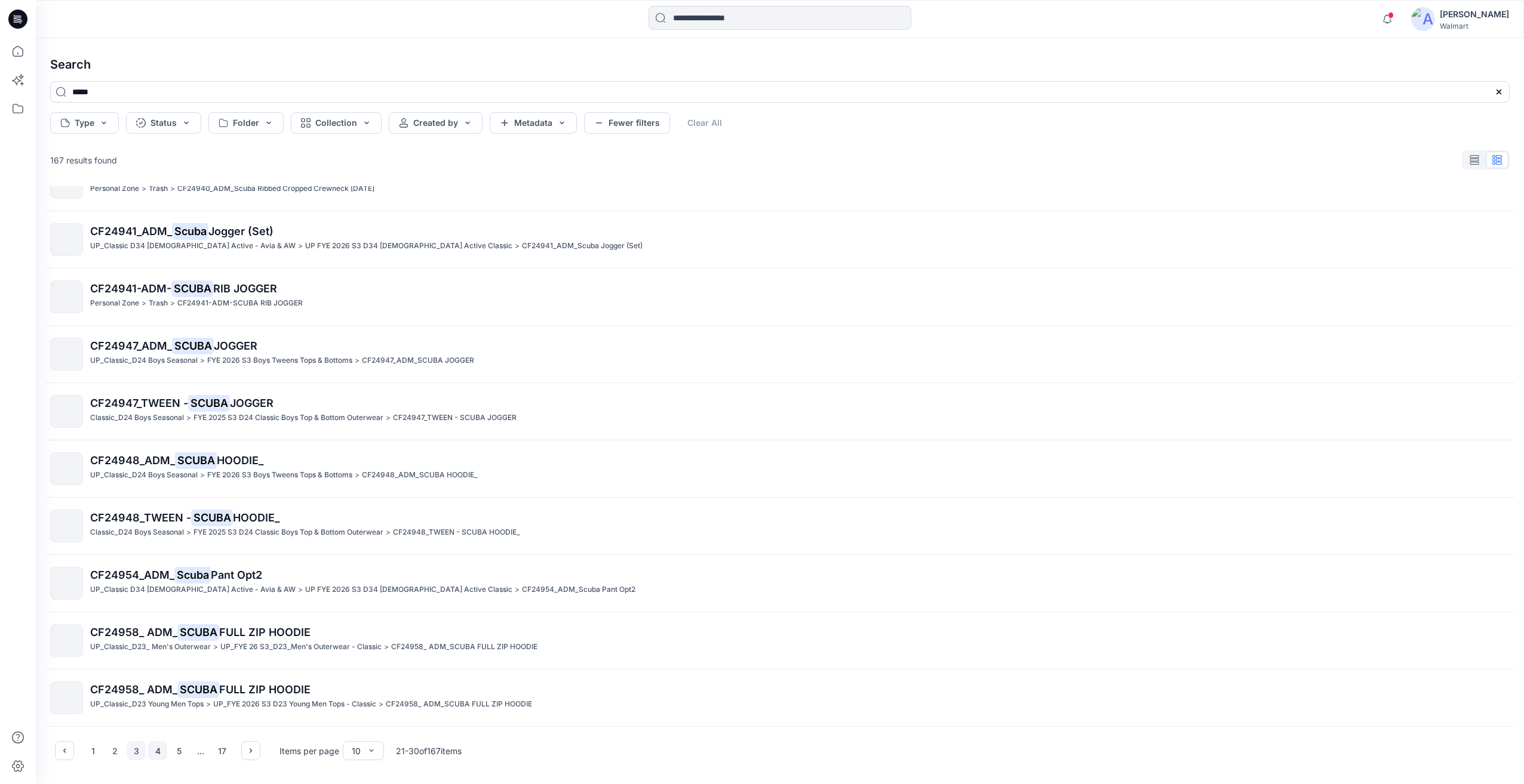
click at [163, 756] on button "4" at bounding box center [157, 751] width 19 height 19
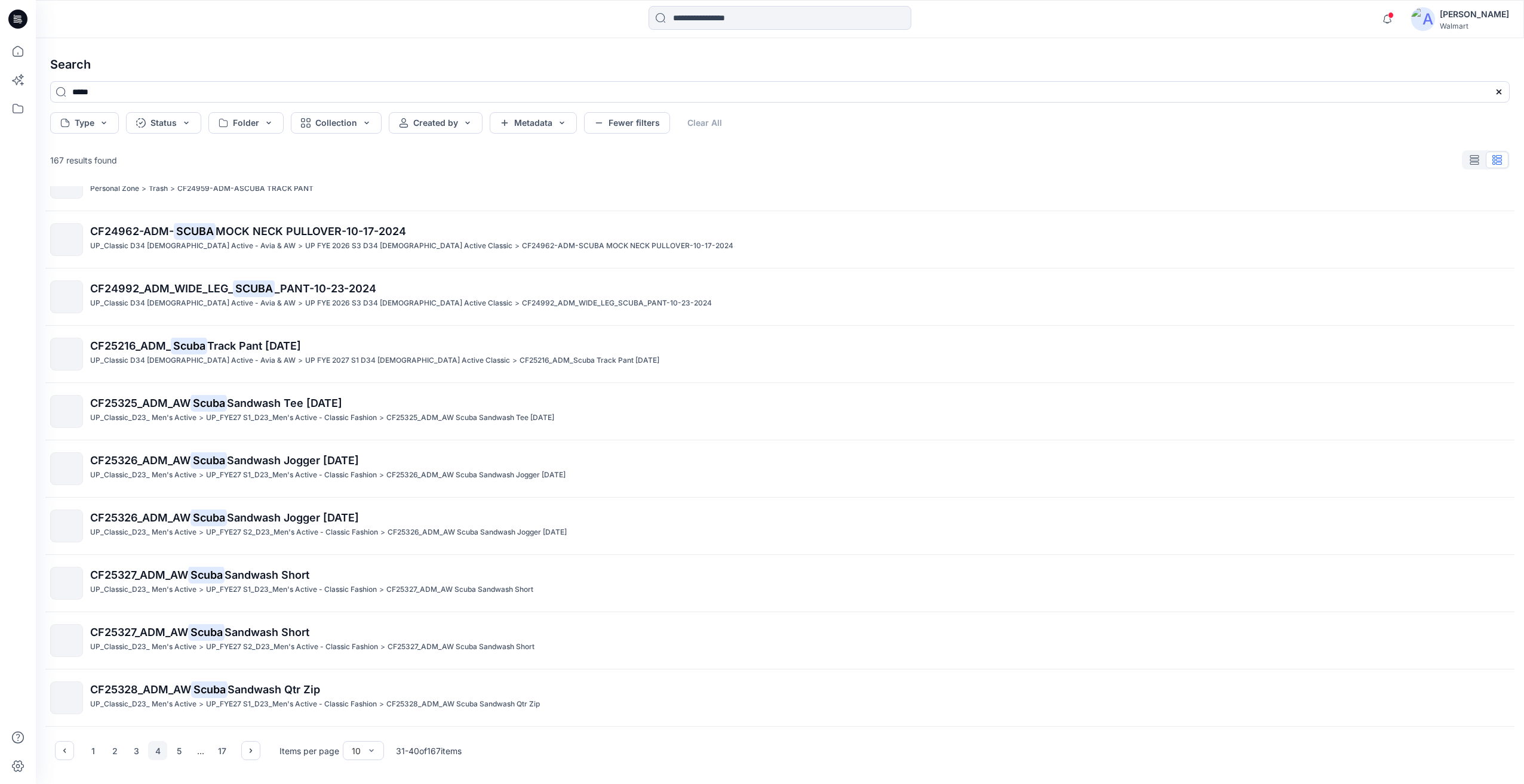
scroll to position [0, 0]
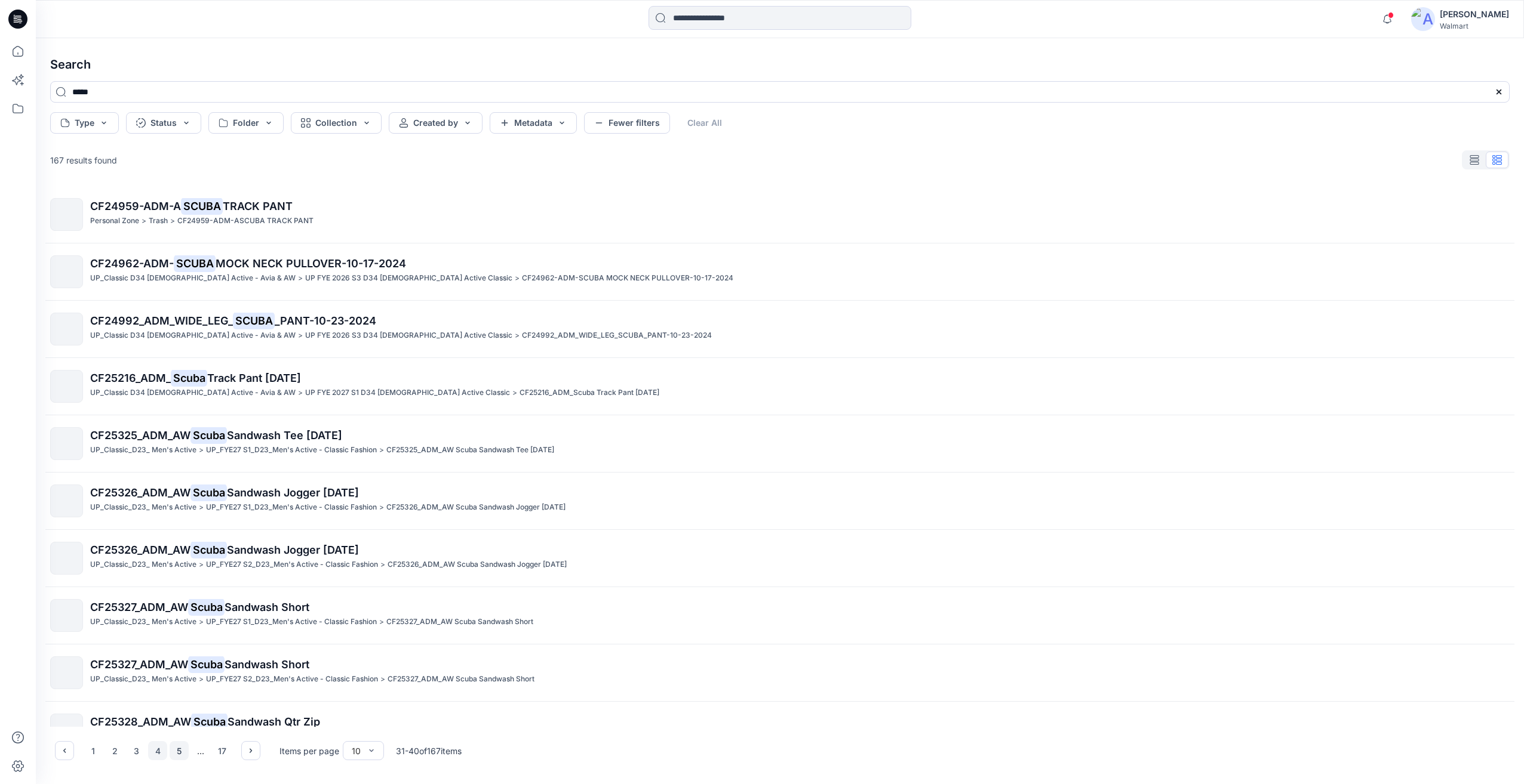
click at [178, 746] on button "5" at bounding box center [178, 751] width 19 height 19
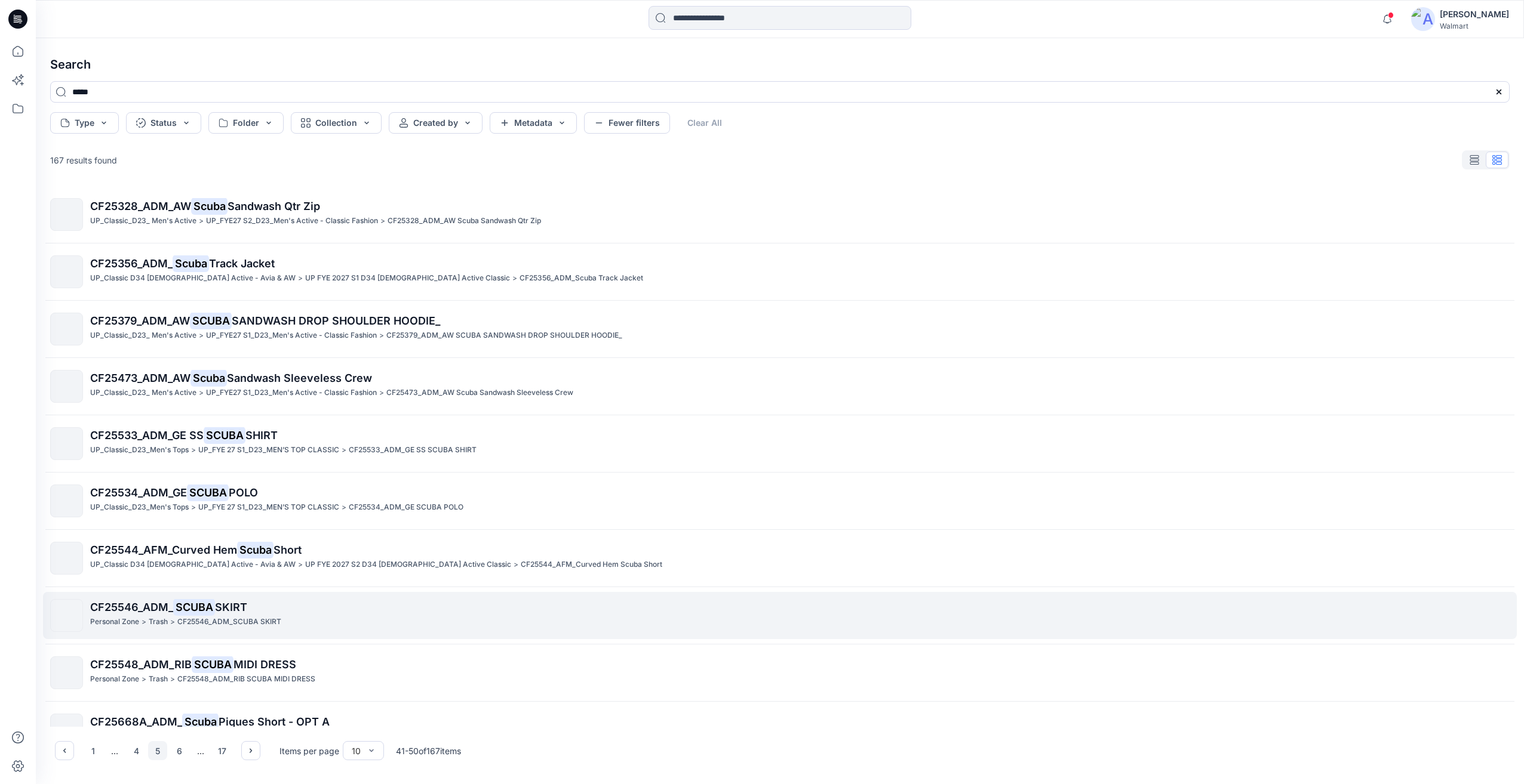
click at [93, 624] on p "Personal Zone" at bounding box center [115, 621] width 49 height 12
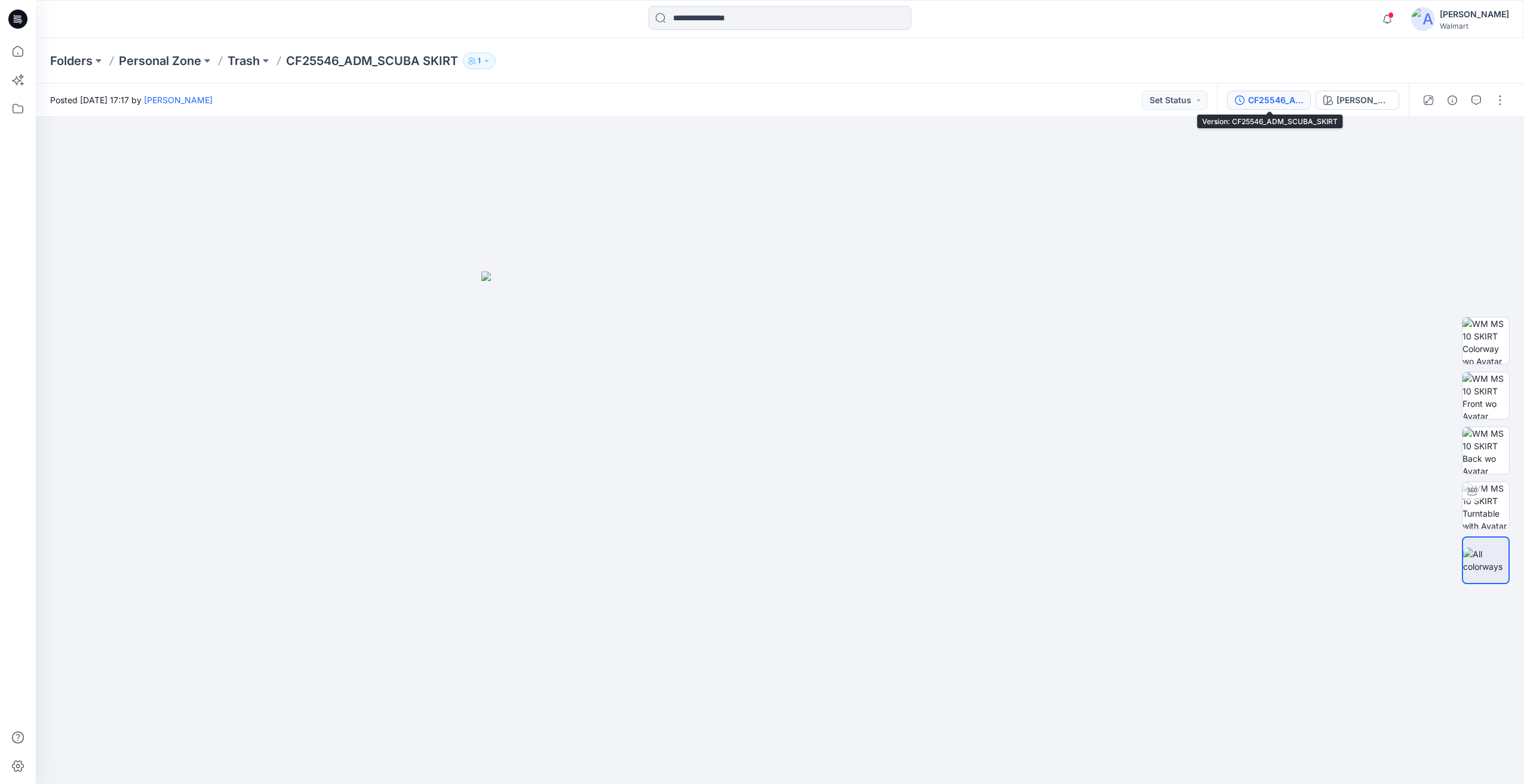
click at [1278, 102] on div "CF25546_ADM_SCUBA_SKIRT" at bounding box center [1276, 100] width 55 height 13
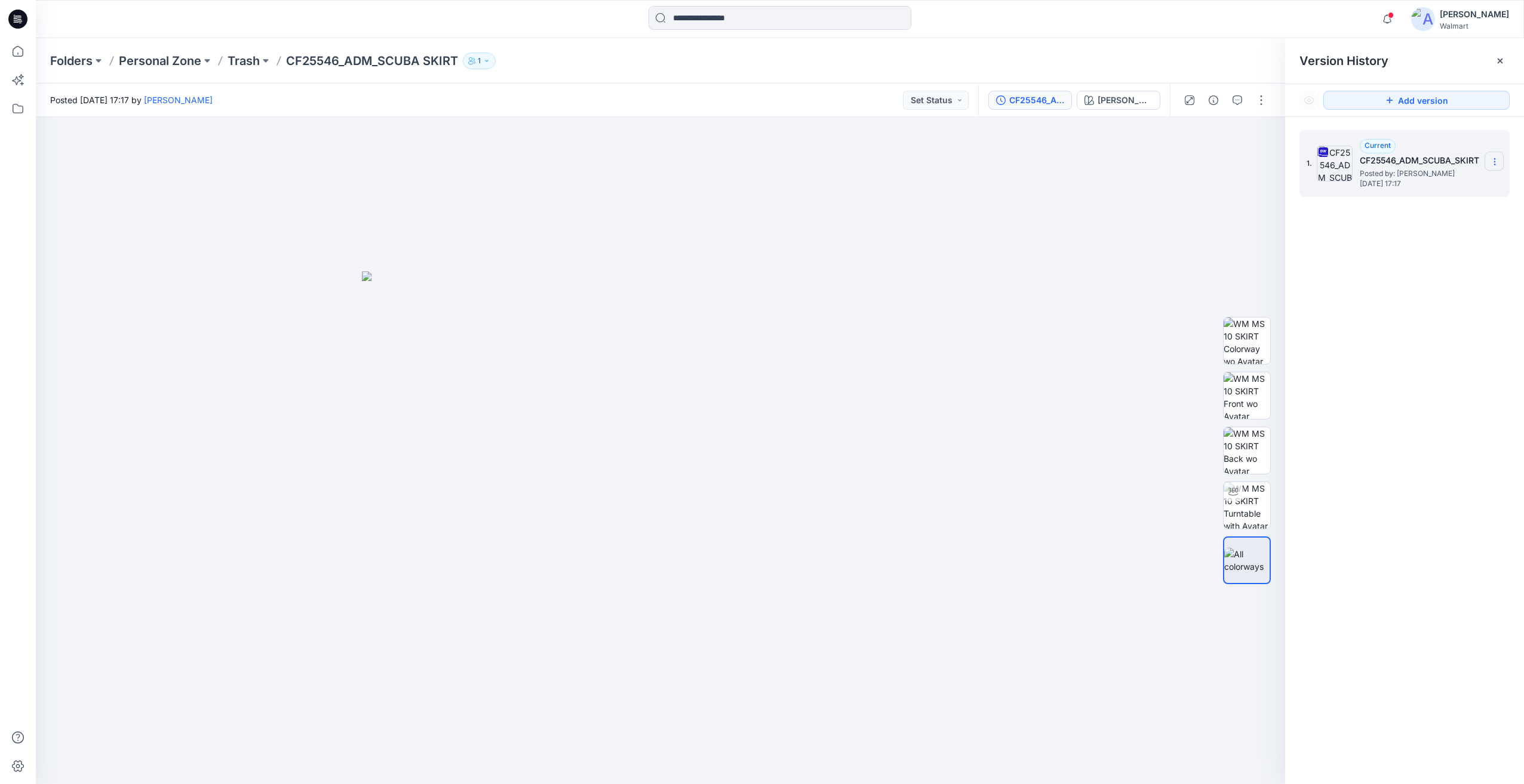
click at [1498, 169] on section at bounding box center [1494, 160] width 19 height 19
click at [1460, 185] on span "Download Source BW File" at bounding box center [1434, 185] width 100 height 15
